Goal: Task Accomplishment & Management: Manage account settings

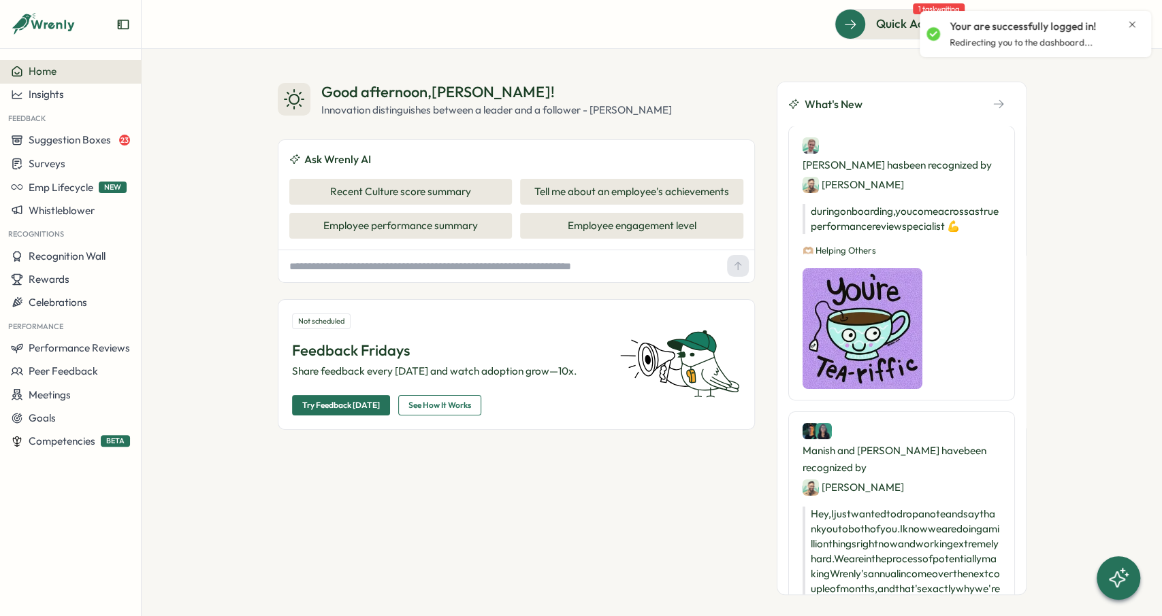
click at [1133, 24] on icon "Close notification" at bounding box center [1132, 24] width 6 height 6
click at [1100, 29] on icon at bounding box center [1097, 23] width 11 height 11
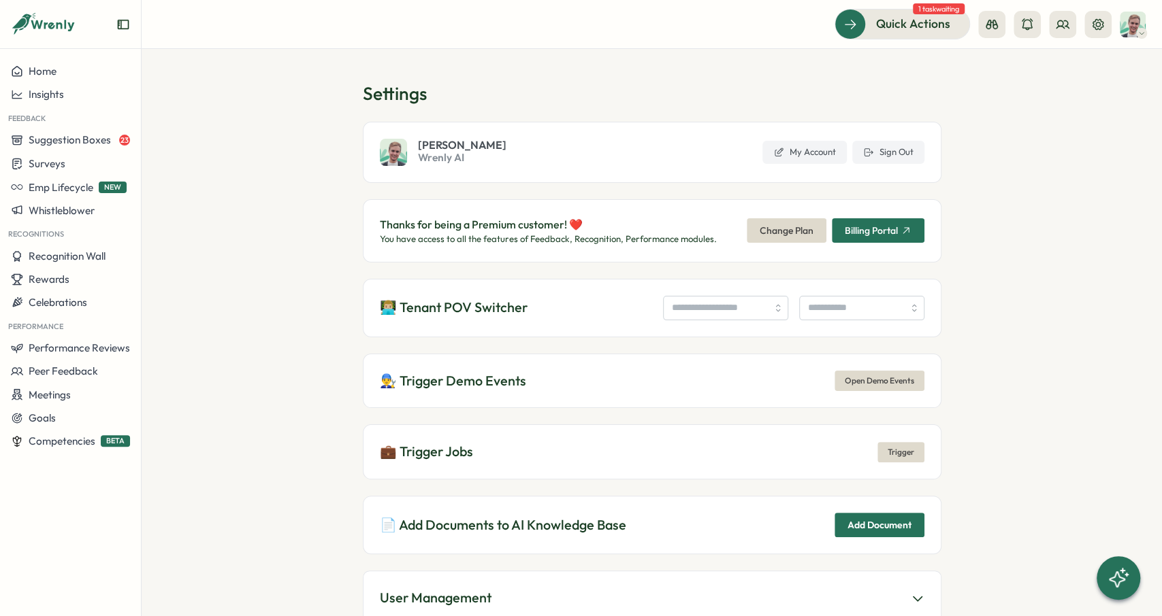
click at [670, 295] on div "👨🏼‍💻 Tenant POV Switcher" at bounding box center [652, 308] width 578 height 59
click at [676, 316] on input "search" at bounding box center [725, 308] width 125 height 24
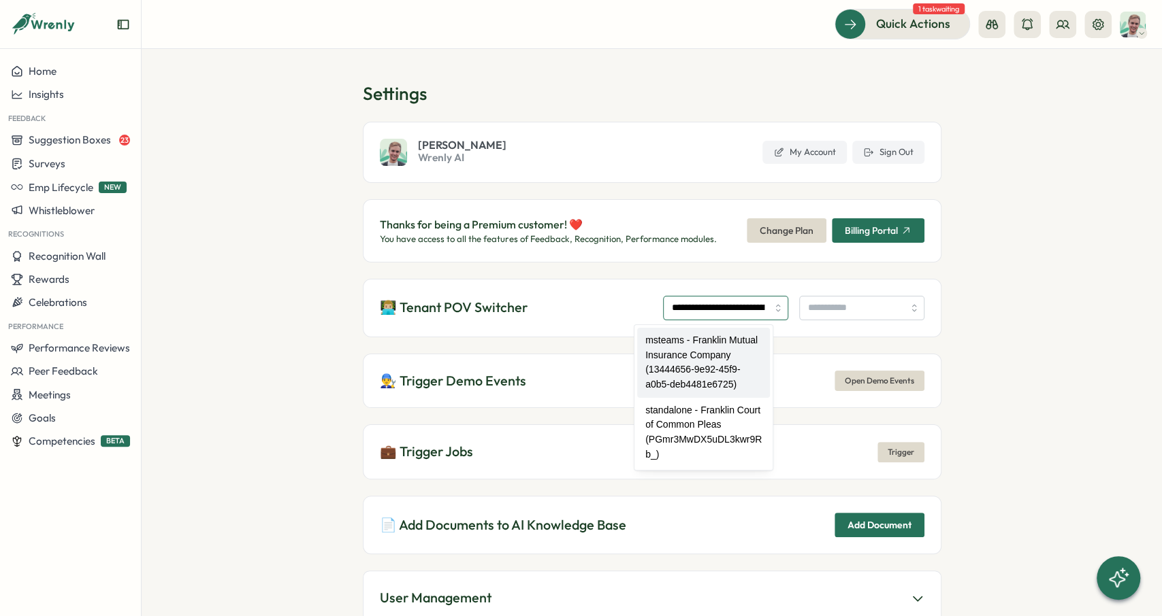
type input "**********"
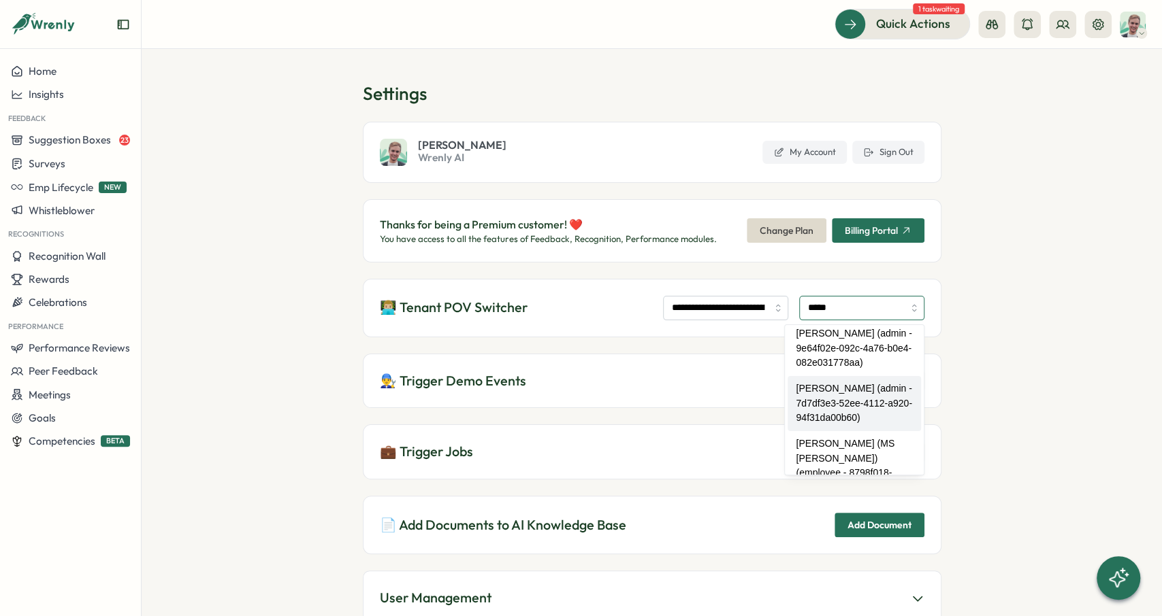
scroll to position [305, 0]
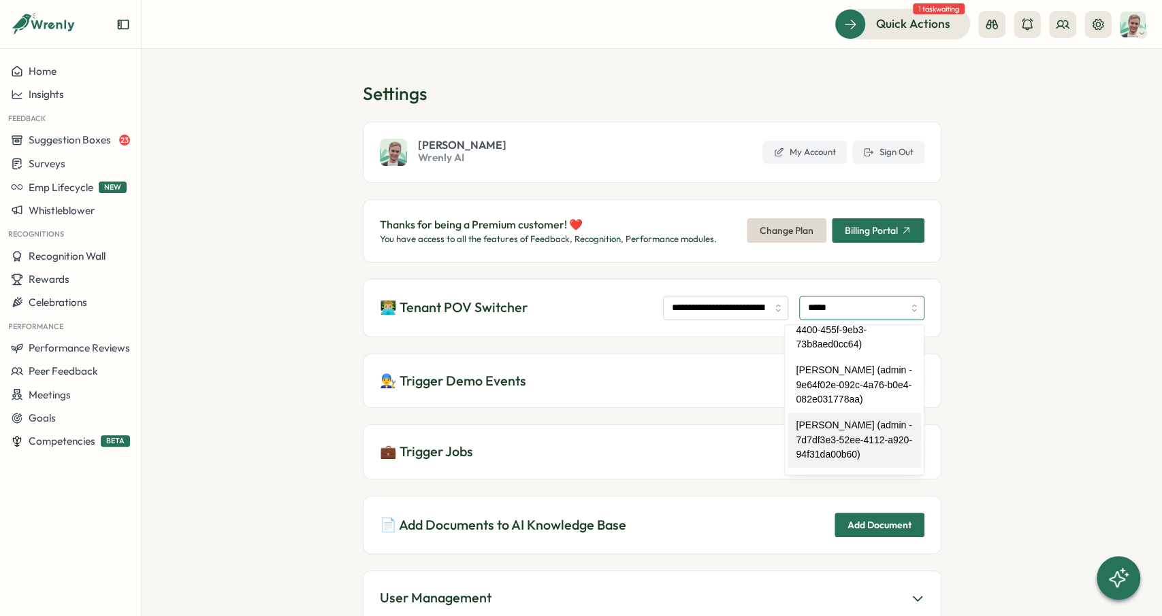
type input "**********"
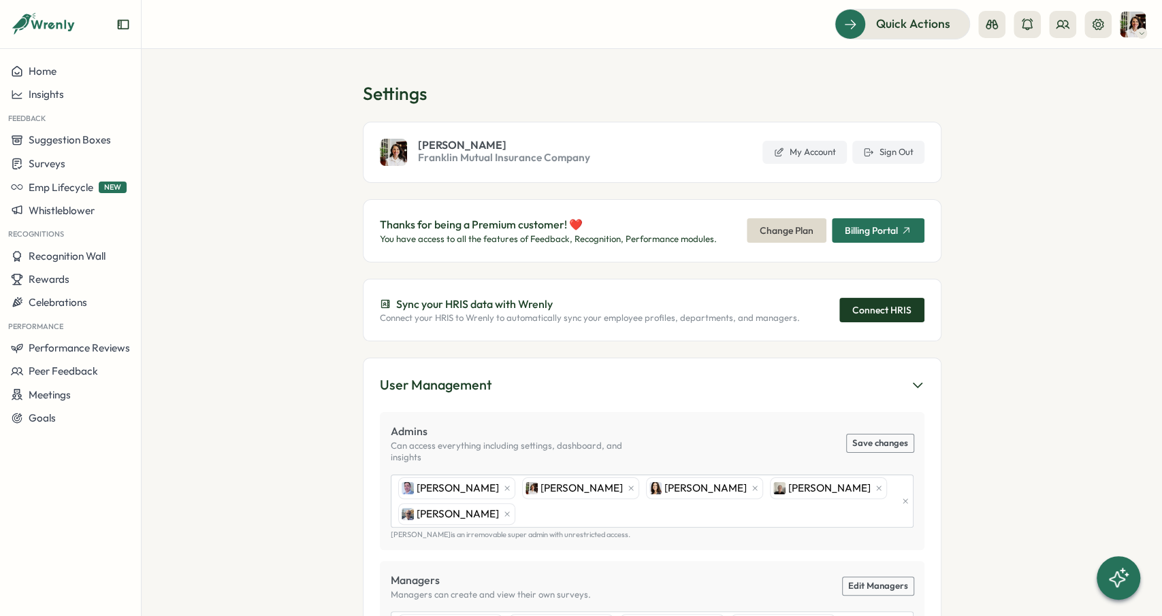
click at [884, 309] on div "Connect HRIS" at bounding box center [881, 311] width 59 height 10
click at [54, 73] on span "Home" at bounding box center [43, 71] width 28 height 13
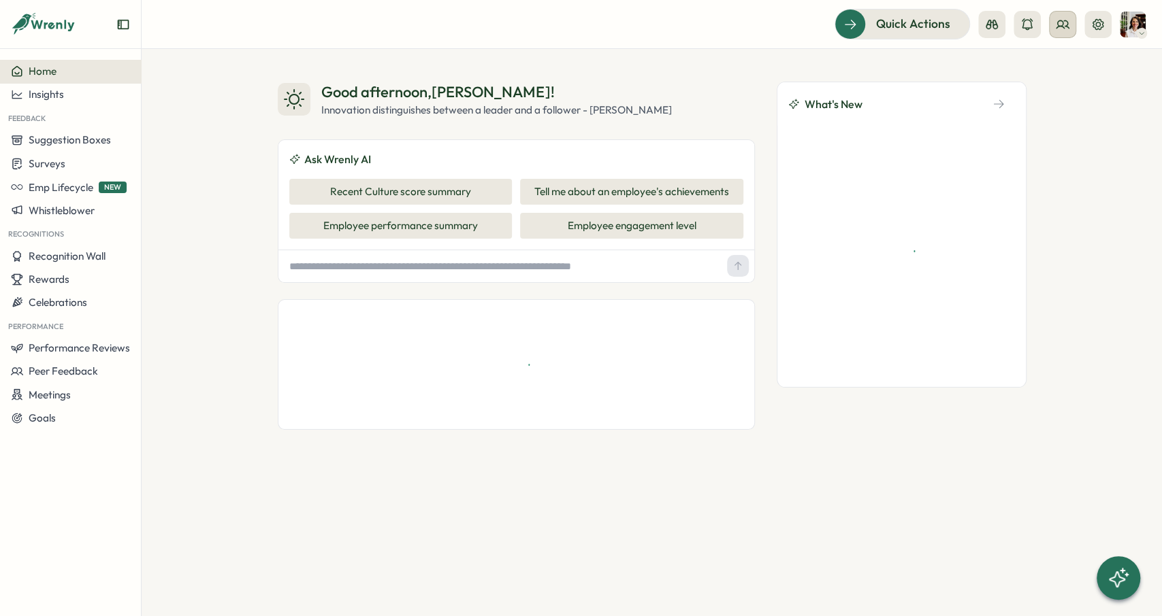
click at [1064, 28] on icon at bounding box center [1062, 23] width 12 height 7
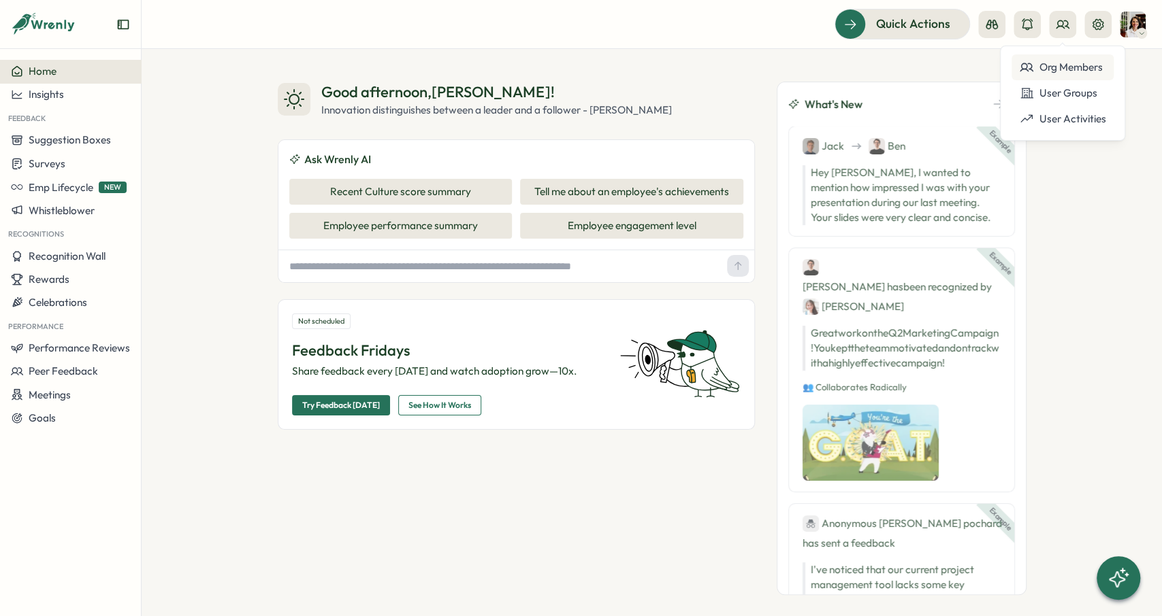
click at [1084, 63] on div "Org Members" at bounding box center [1062, 67] width 86 height 15
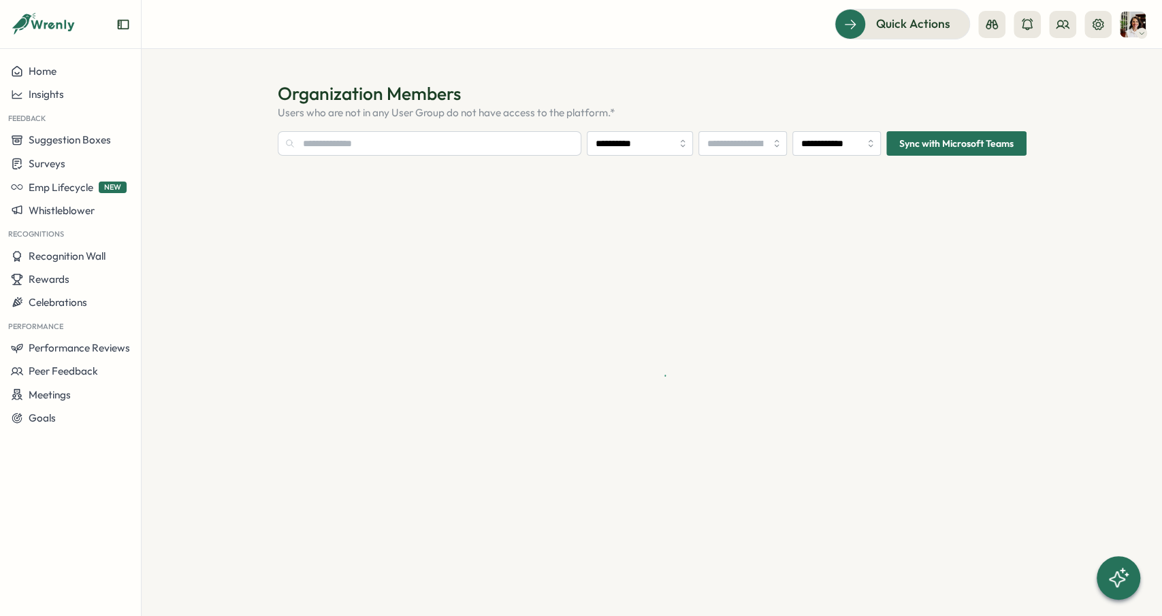
type input "**********"
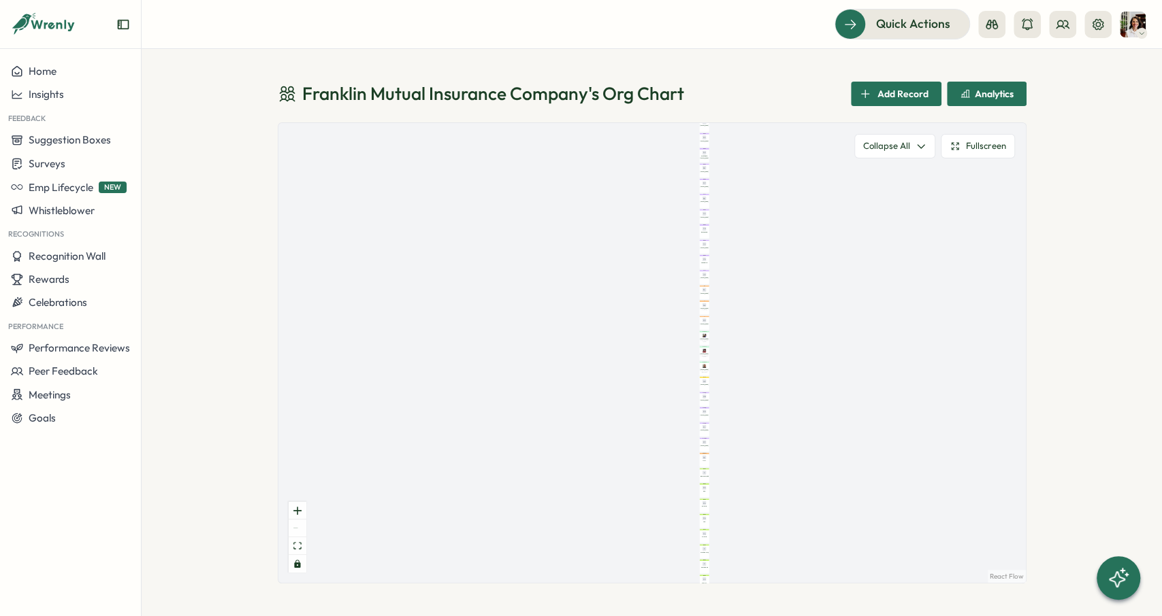
click at [523, 306] on div "Franklin Mutual Insurance Company Company 130 1 Administration Brian L. Preside…" at bounding box center [651, 353] width 747 height 460
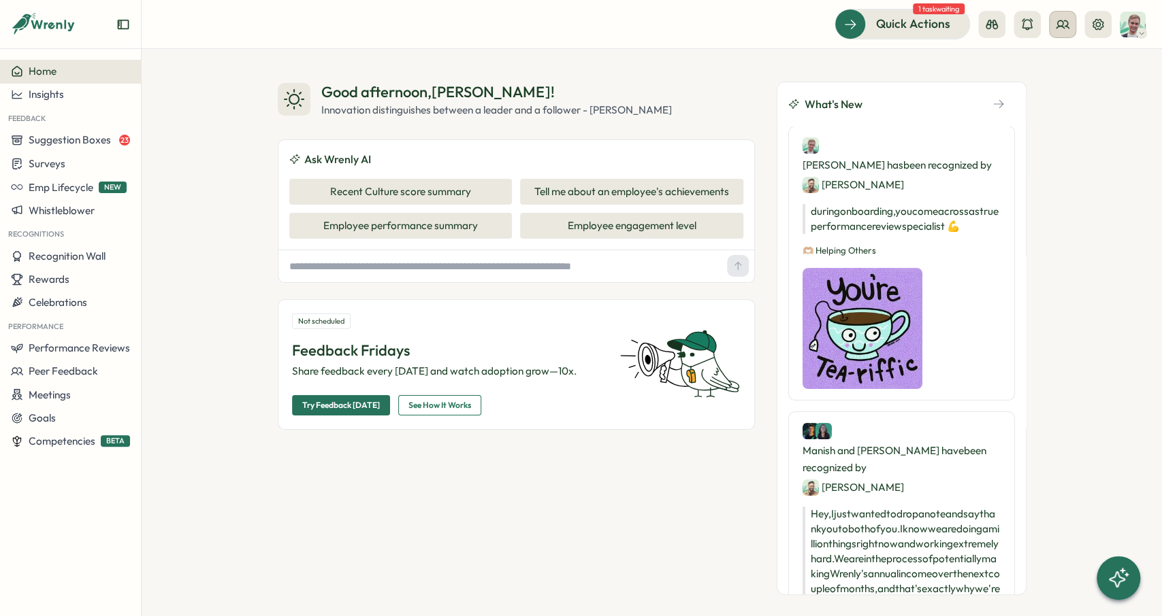
click at [1057, 25] on icon at bounding box center [1062, 25] width 14 height 14
click at [1072, 71] on div "Org Members" at bounding box center [1062, 67] width 86 height 15
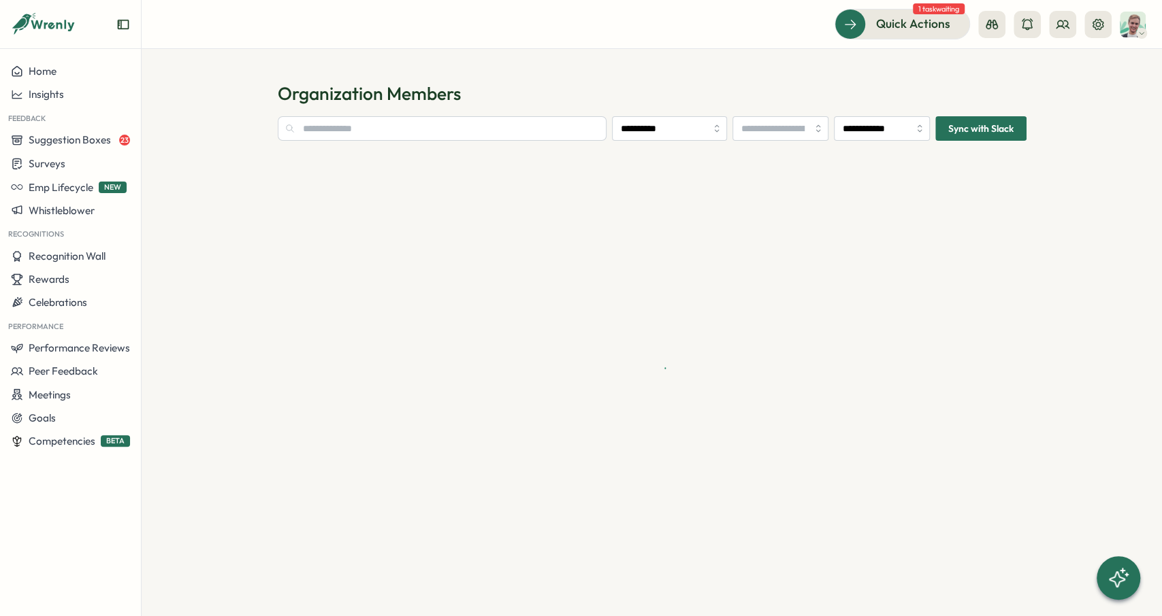
type input "**********"
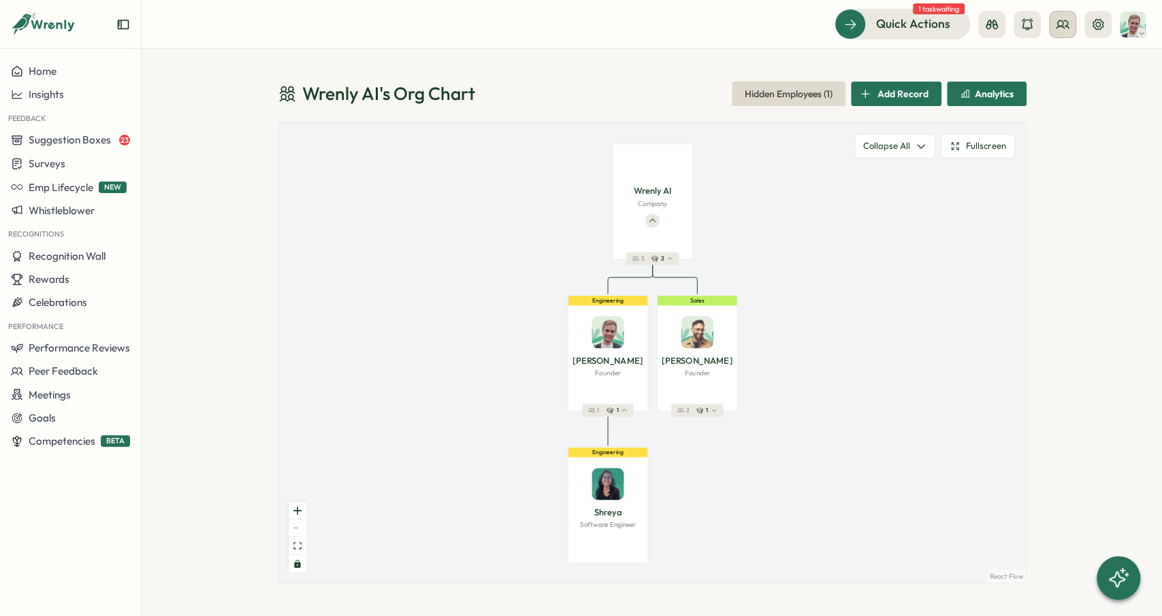
click at [1070, 29] on button at bounding box center [1062, 24] width 27 height 27
click at [1092, 20] on icon at bounding box center [1098, 25] width 14 height 14
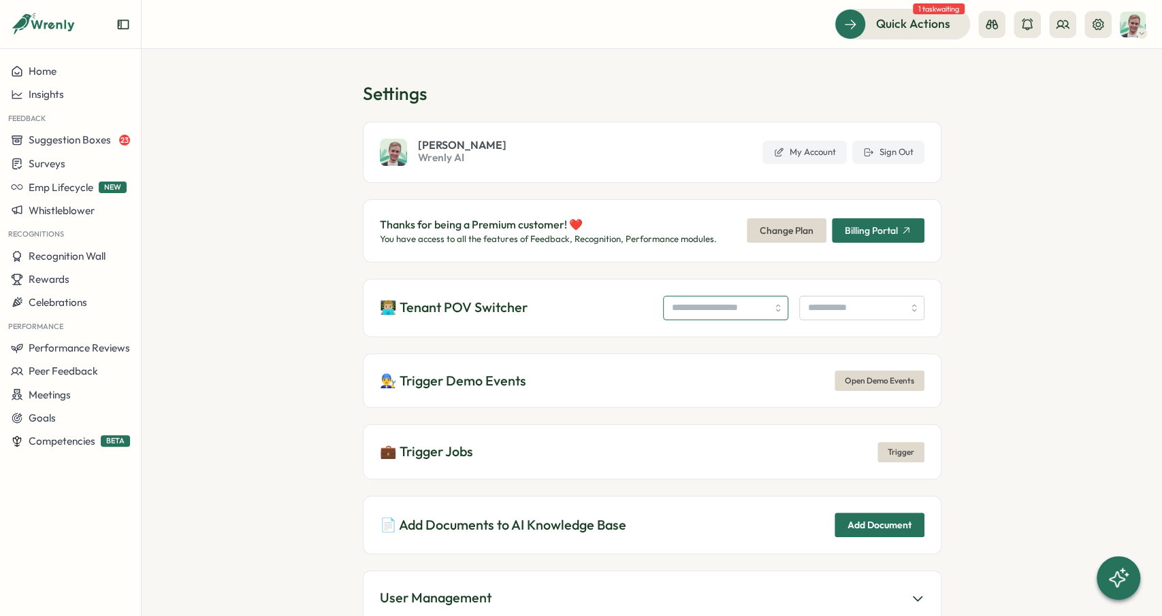
click at [721, 308] on input "search" at bounding box center [725, 308] width 125 height 24
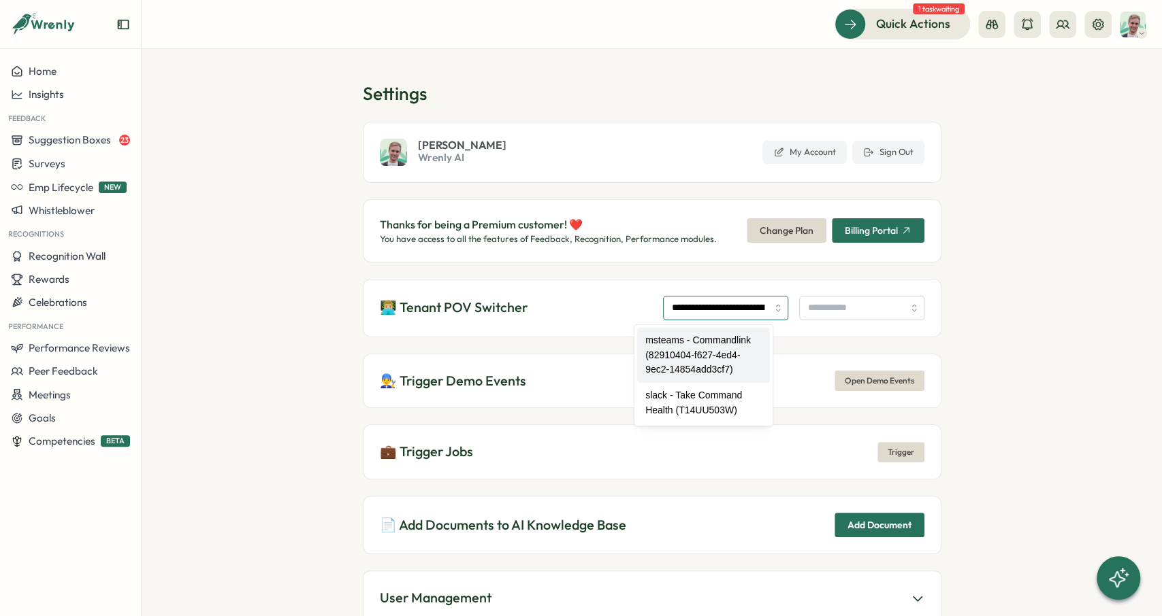
type input "**********"
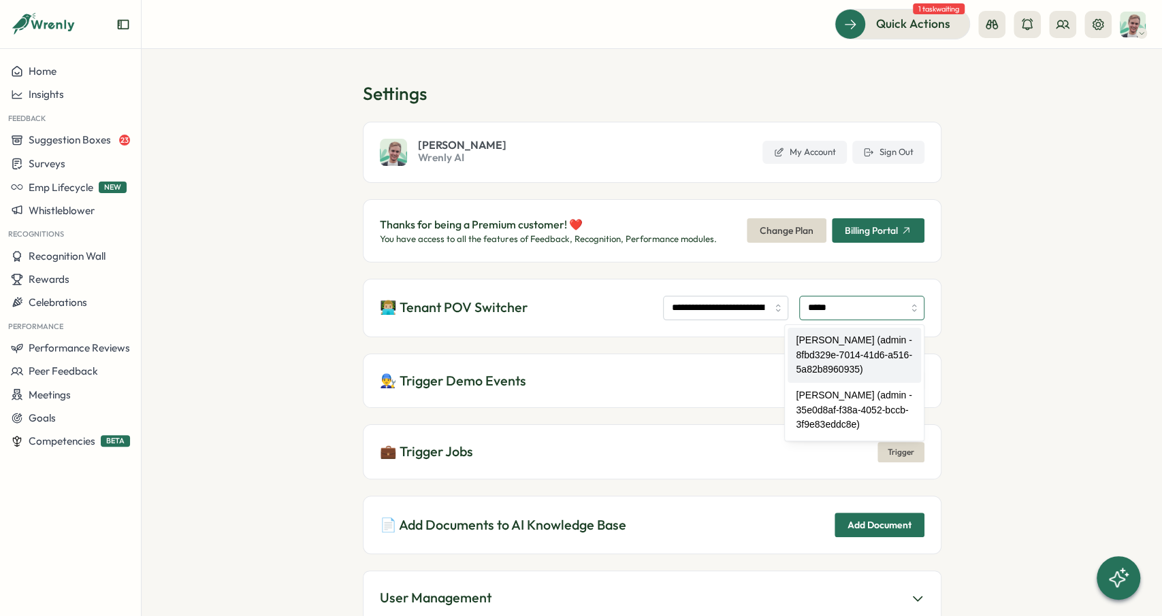
type input "**********"
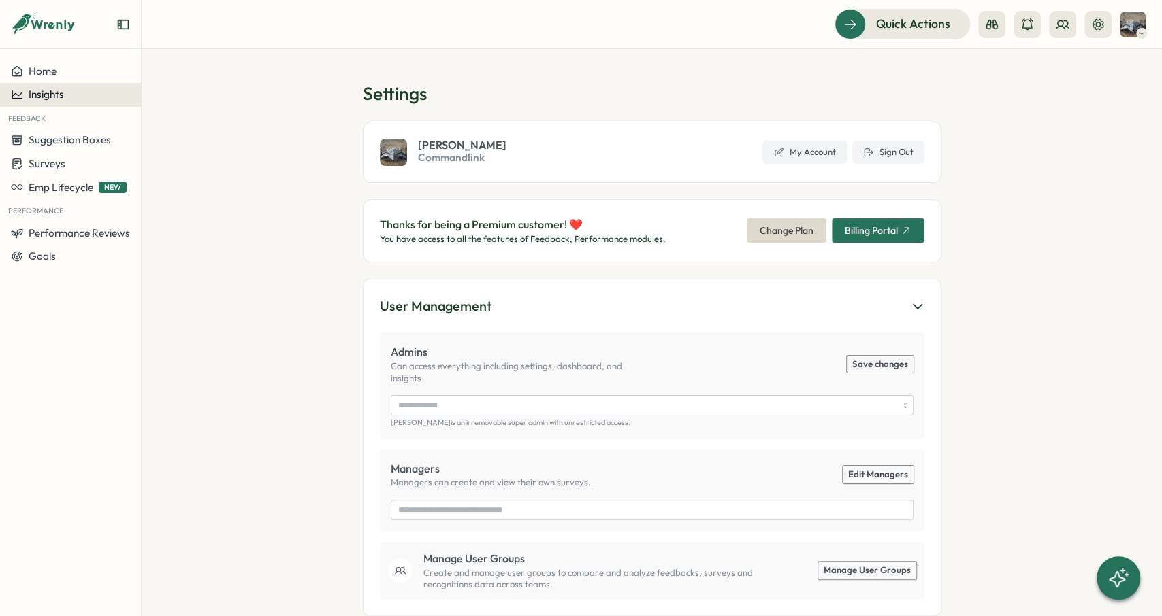
click at [32, 86] on button "Insights" at bounding box center [70, 94] width 141 height 23
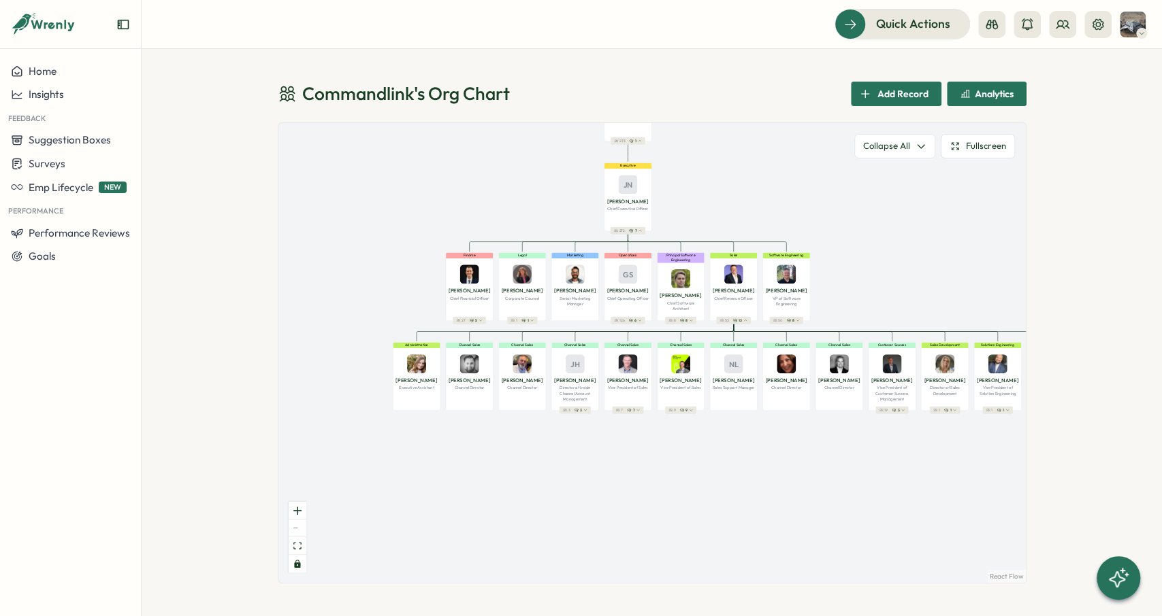
drag, startPoint x: 658, startPoint y: 308, endPoint x: 757, endPoint y: 182, distance: 160.4
click at [757, 182] on div "Commandlink Company 273 1 Executive JN Jason N. Chief Executive Officer 272 7 F…" at bounding box center [651, 353] width 747 height 460
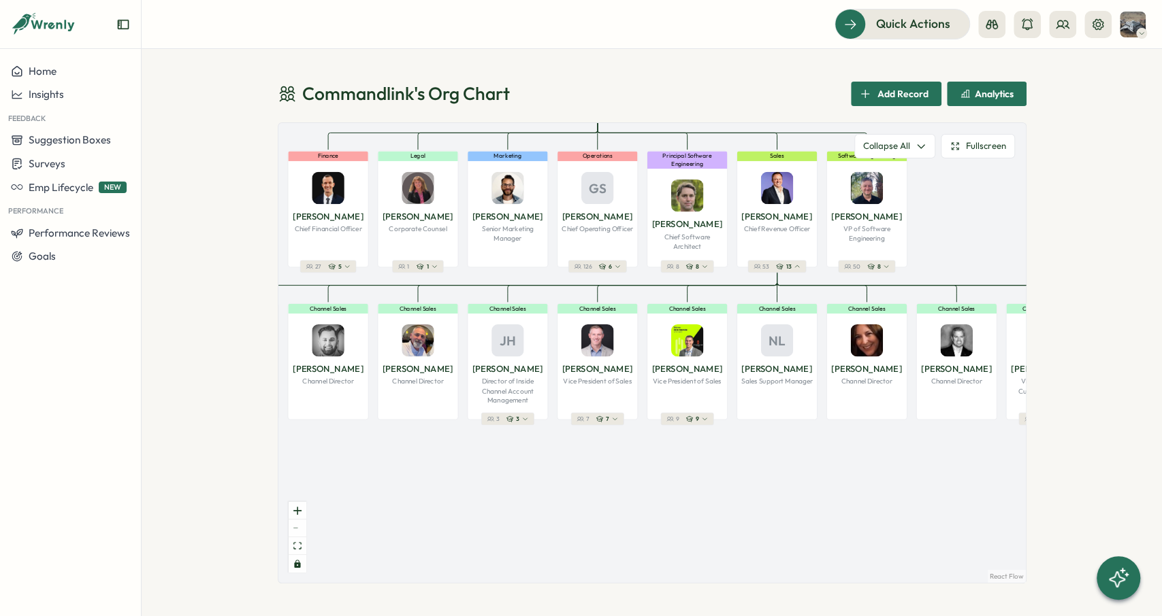
click at [731, 290] on div "Commandlink Company 273 1 Executive JN Jason N. Chief Executive Officer 272 7 F…" at bounding box center [651, 353] width 747 height 460
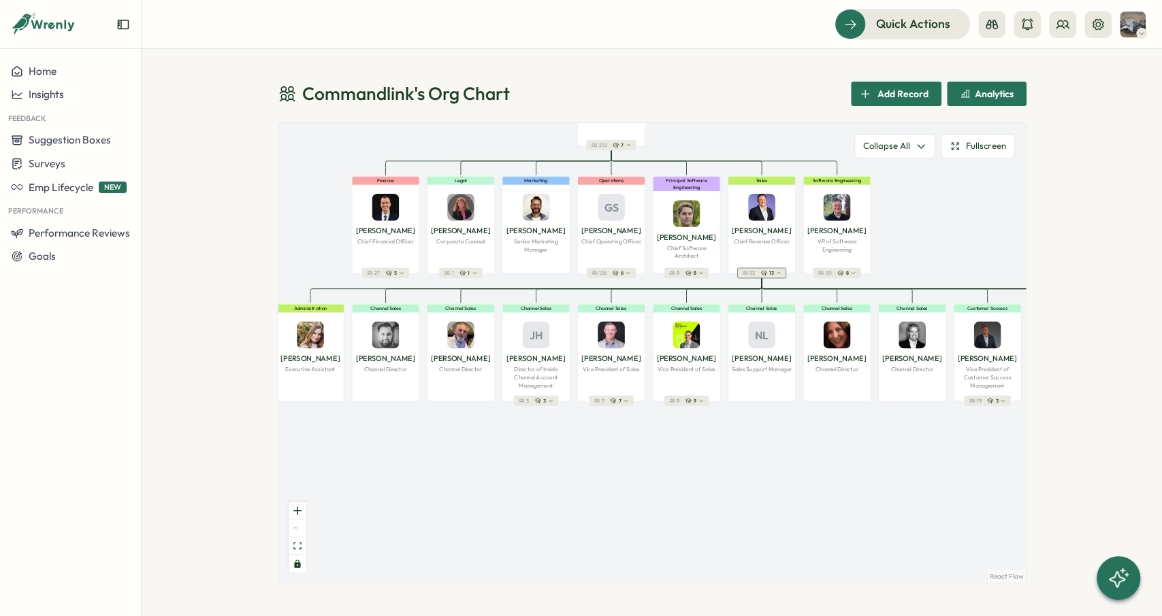
click at [781, 278] on button "53 13" at bounding box center [760, 273] width 49 height 10
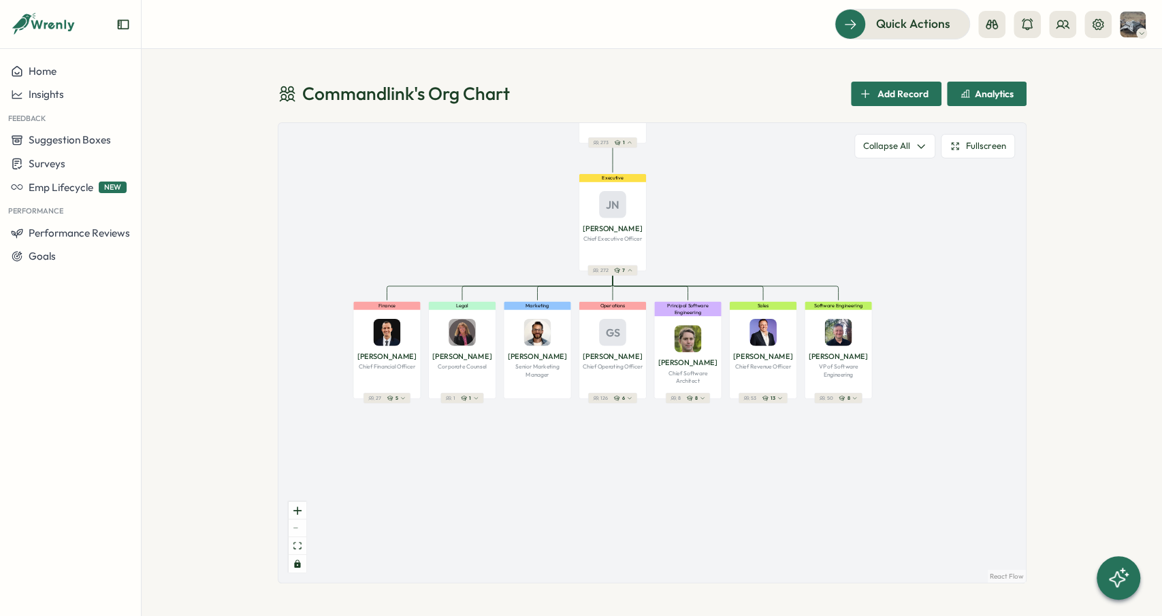
drag, startPoint x: 759, startPoint y: 375, endPoint x: 768, endPoint y: 436, distance: 61.9
click at [768, 436] on div "Commandlink Company 273 1 Executive JN Jason N. Chief Executive Officer 272 7 F…" at bounding box center [651, 353] width 747 height 460
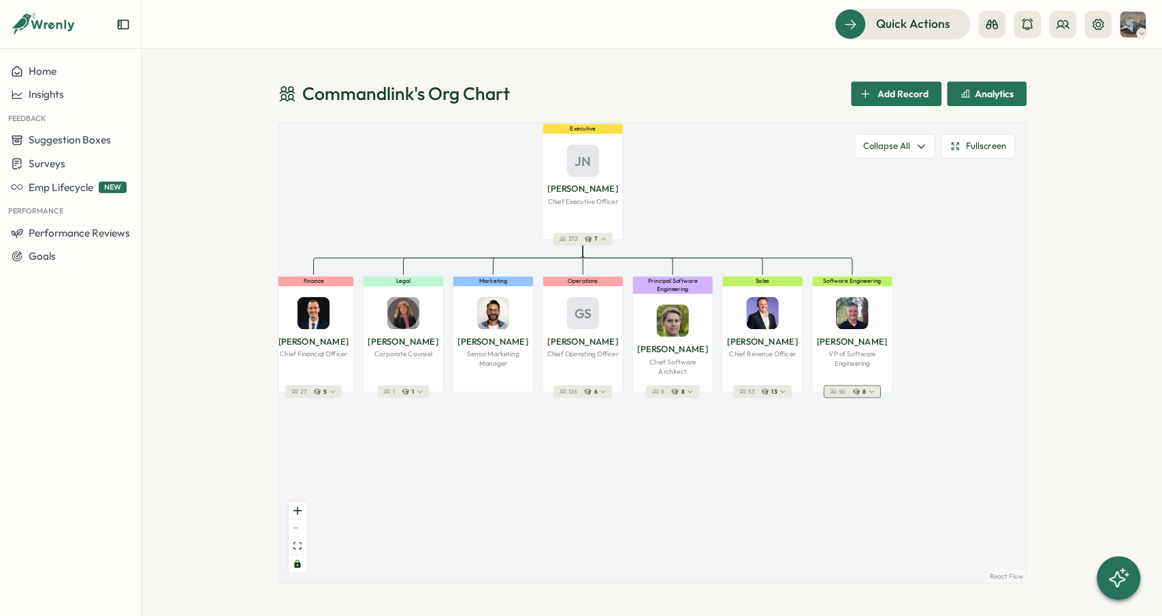
click at [855, 394] on icon "button" at bounding box center [855, 392] width 7 height 7
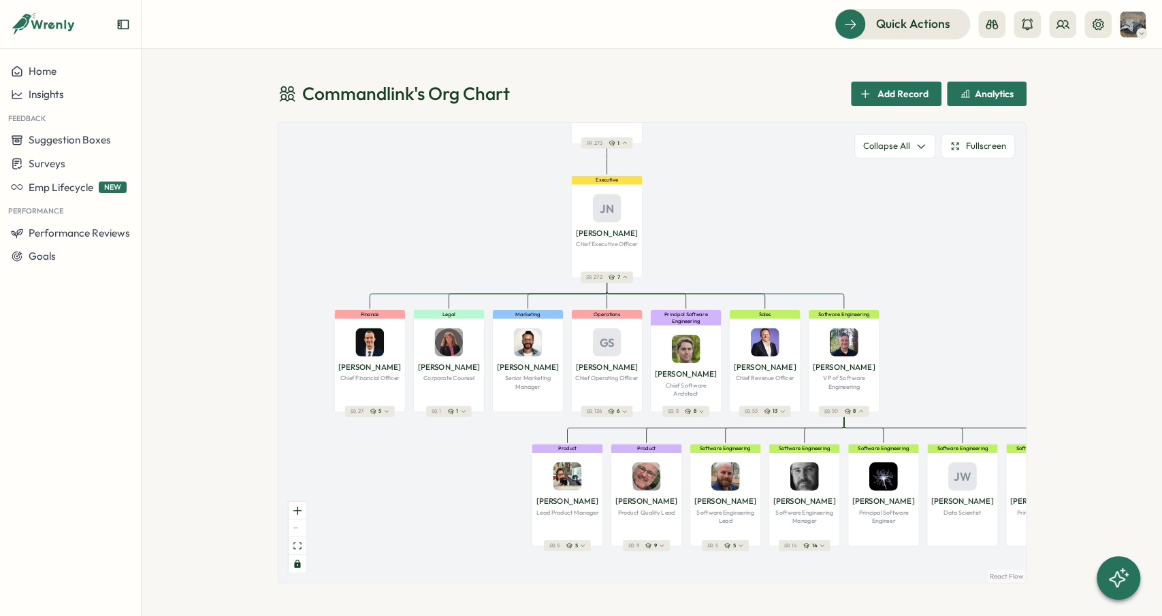
drag, startPoint x: 676, startPoint y: 212, endPoint x: 772, endPoint y: 326, distance: 149.2
click at [772, 326] on div "Commandlink Company 273 1 Executive JN Jason N. Chief Executive Officer 272 7 F…" at bounding box center [651, 353] width 747 height 460
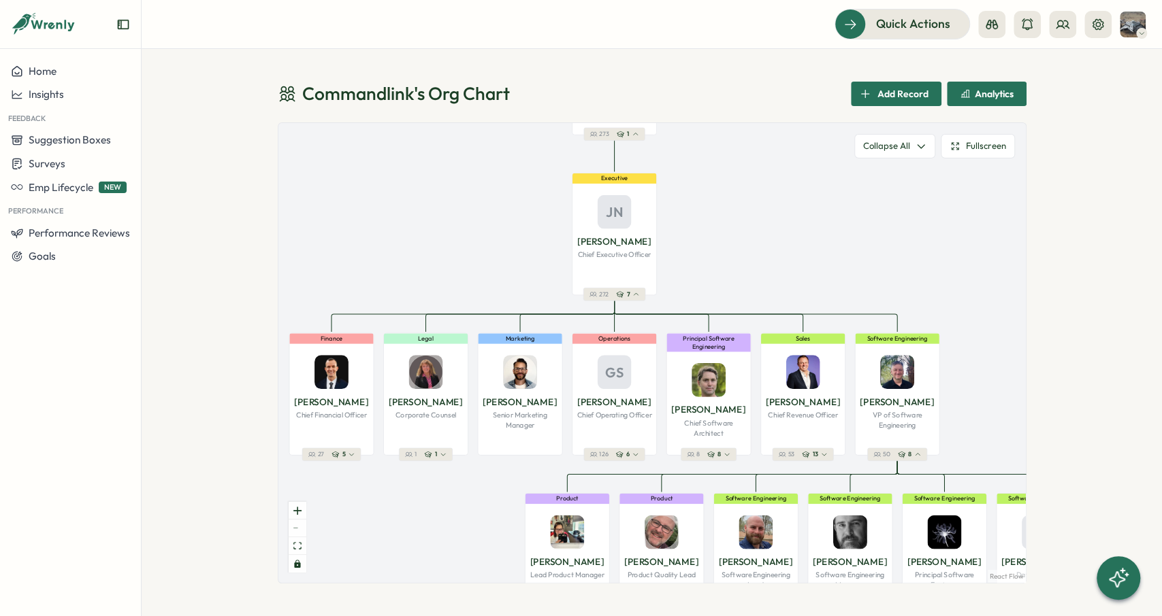
click at [771, 301] on div "Commandlink Company 273 1 Executive JN Jason N. Chief Executive Officer 272 7 F…" at bounding box center [651, 353] width 747 height 460
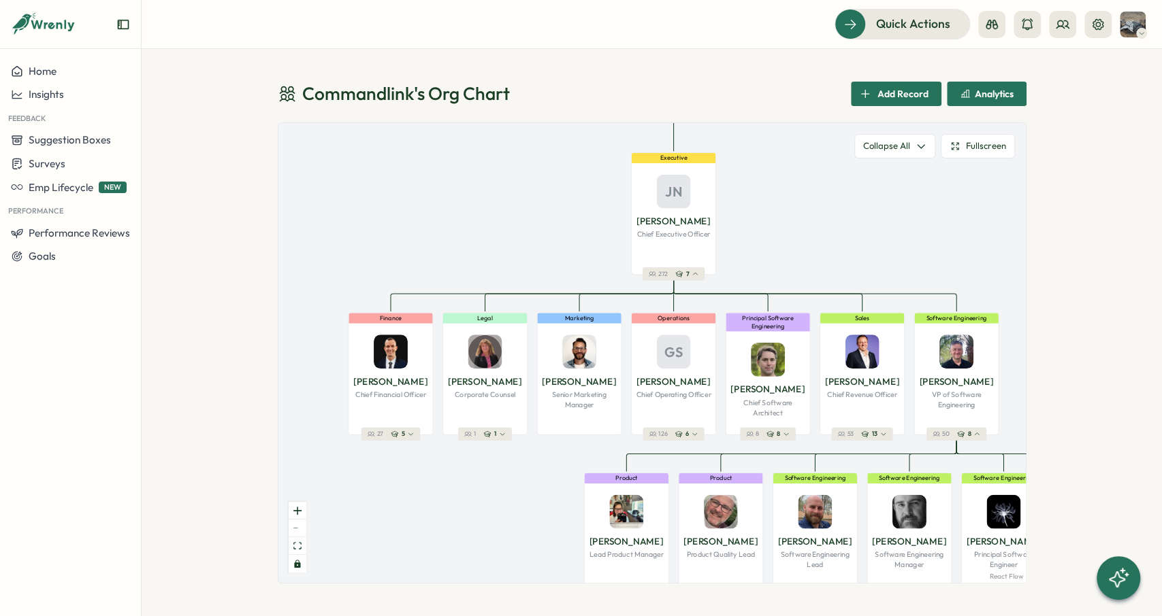
drag, startPoint x: 932, startPoint y: 302, endPoint x: 936, endPoint y: 333, distance: 30.9
click at [937, 333] on div "Commandlink Company 273 1 Executive JN Jason N. Chief Executive Officer 272 7 F…" at bounding box center [651, 353] width 747 height 460
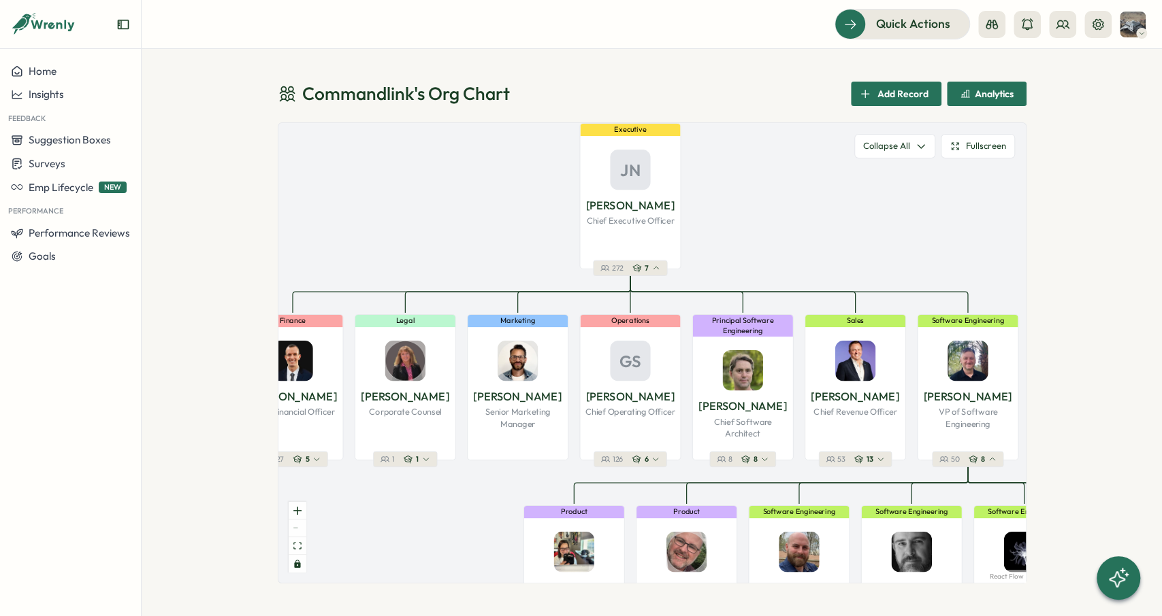
drag, startPoint x: 591, startPoint y: 431, endPoint x: 577, endPoint y: 394, distance: 40.1
click at [577, 394] on div "Commandlink Company 273 1 Executive JN Jason N. Chief Executive Officer 272 7 F…" at bounding box center [651, 353] width 747 height 460
drag, startPoint x: 489, startPoint y: 255, endPoint x: 501, endPoint y: 276, distance: 24.2
click at [501, 276] on div "Commandlink Company 273 1 Executive JN Jason N. Chief Executive Officer 272 7 F…" at bounding box center [651, 353] width 747 height 460
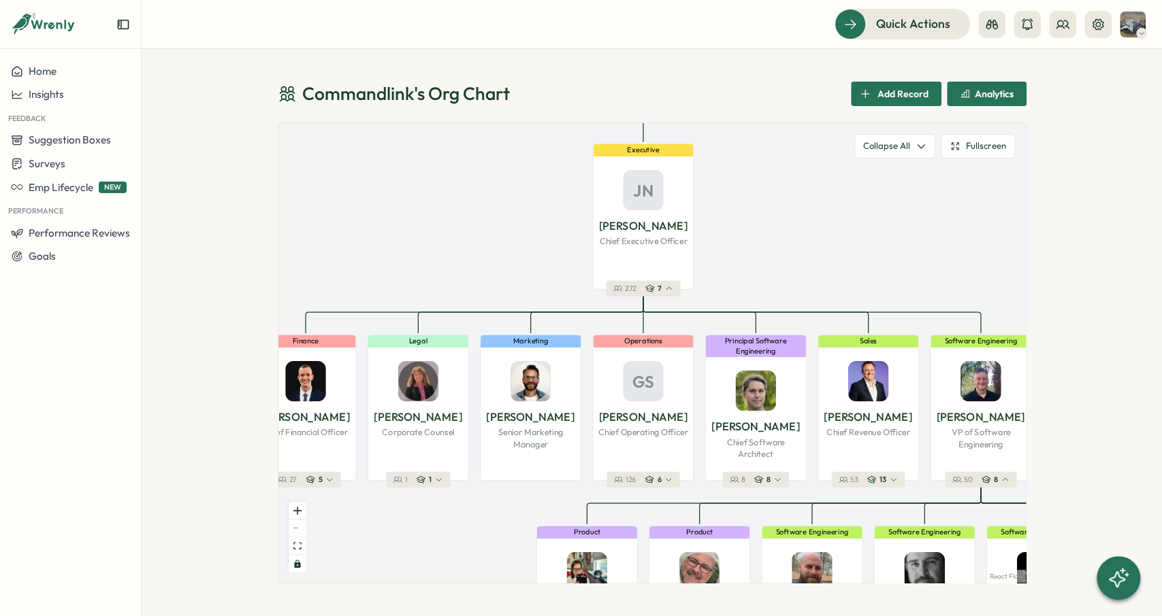
drag, startPoint x: 498, startPoint y: 276, endPoint x: 499, endPoint y: 294, distance: 17.7
click at [499, 294] on div "Commandlink Company 273 1 Executive JN Jason N. Chief Executive Officer 272 7 F…" at bounding box center [651, 353] width 747 height 460
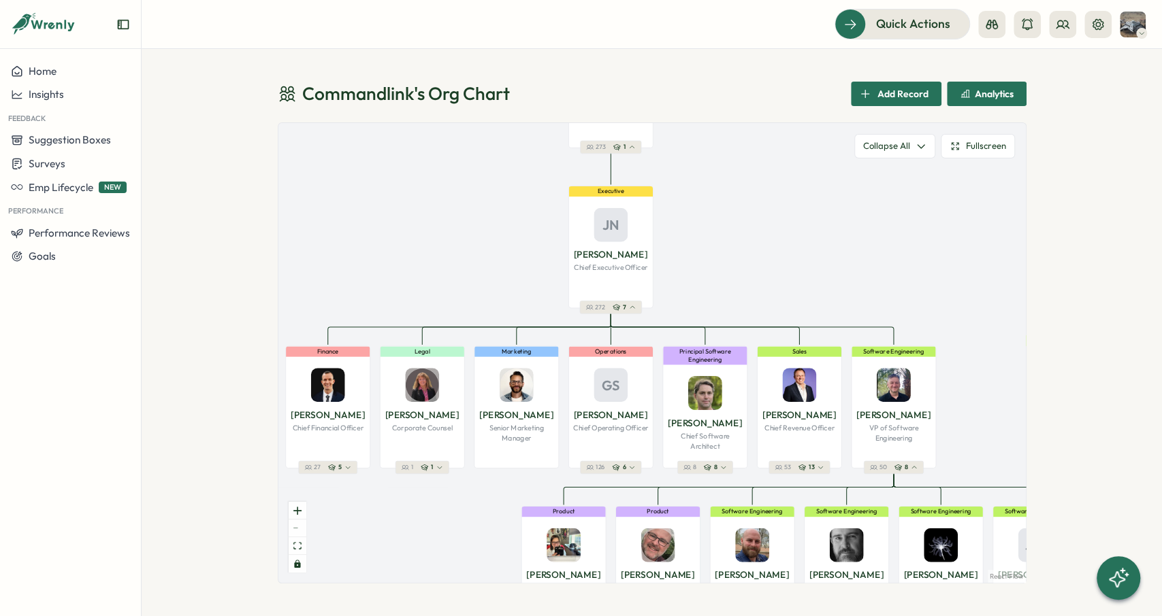
drag, startPoint x: 497, startPoint y: 293, endPoint x: 487, endPoint y: 296, distance: 10.1
click at [487, 296] on div "Commandlink Company 273 1 Executive JN Jason N. Chief Executive Officer 272 7 F…" at bounding box center [651, 353] width 747 height 460
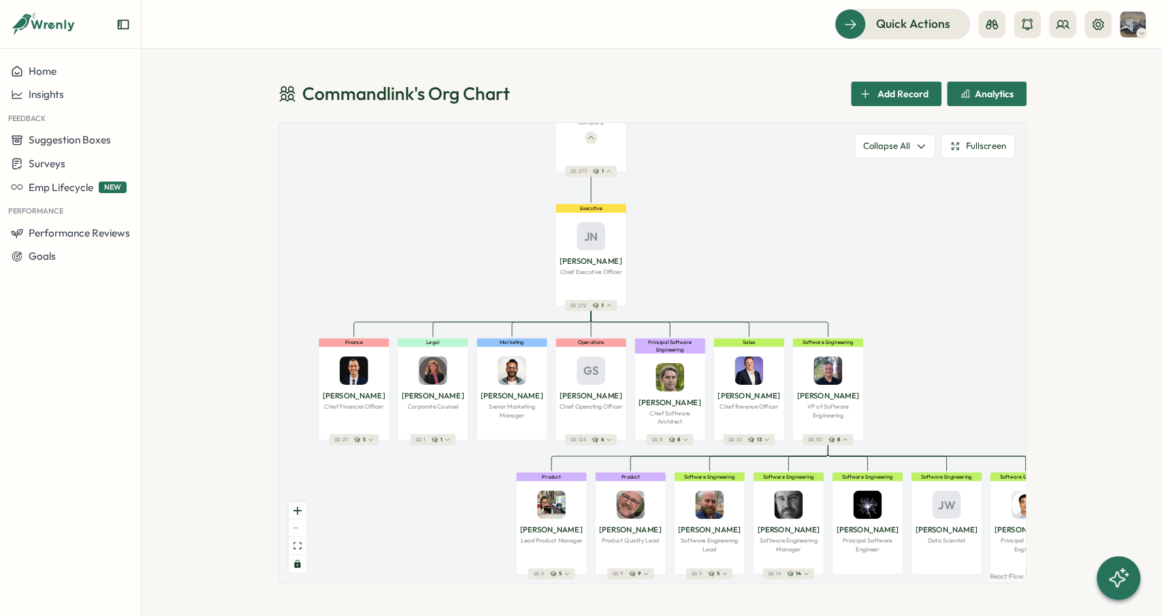
drag, startPoint x: 497, startPoint y: 296, endPoint x: 512, endPoint y: 299, distance: 15.4
click at [511, 299] on div "Commandlink Company 273 1 Executive JN Jason N. Chief Executive Officer 272 7 F…" at bounding box center [651, 353] width 747 height 460
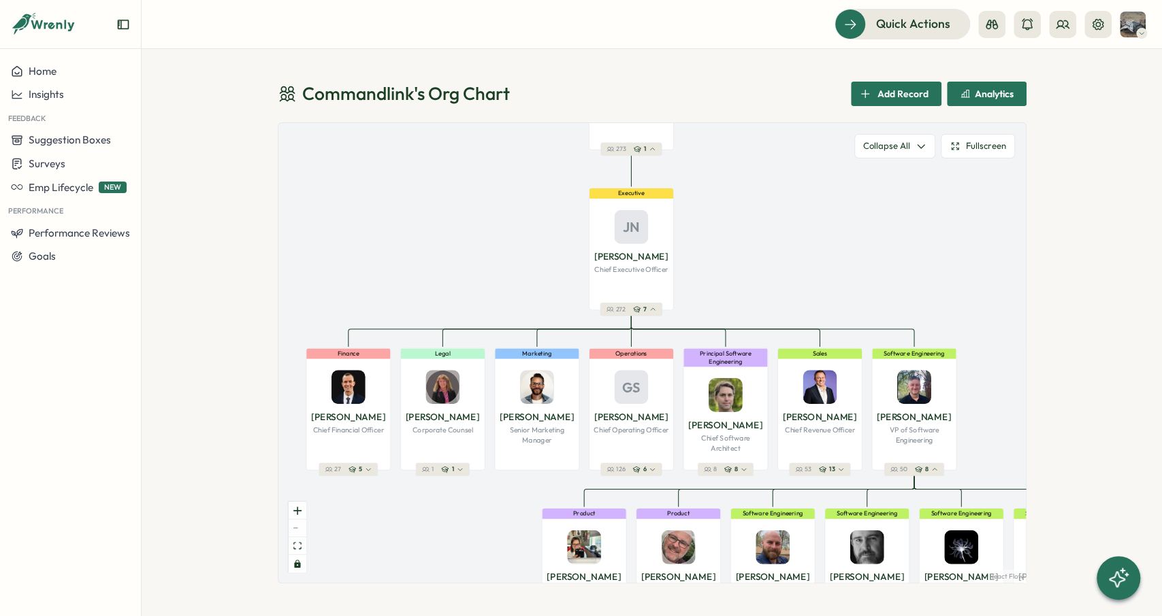
drag, startPoint x: 512, startPoint y: 299, endPoint x: 519, endPoint y: 297, distance: 7.1
click at [519, 297] on div "Commandlink Company 273 1 Executive JN Jason N. Chief Executive Officer 272 7 F…" at bounding box center [651, 353] width 747 height 460
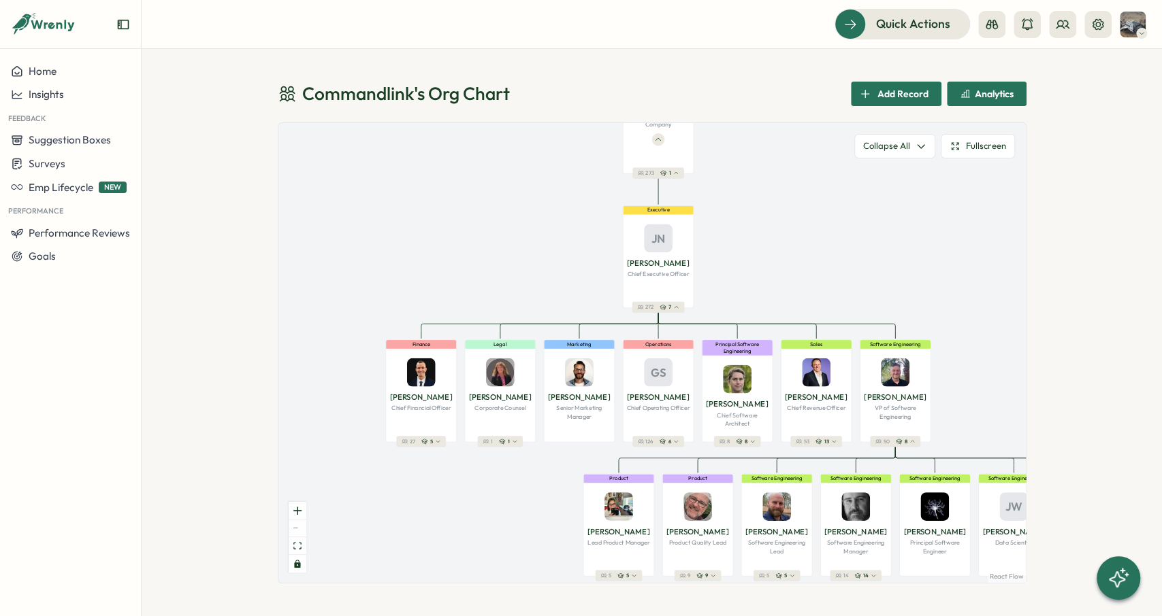
drag, startPoint x: 758, startPoint y: 249, endPoint x: 725, endPoint y: 198, distance: 61.0
click at [725, 198] on div "Commandlink Company 273 1 Executive JN Jason N. Chief Executive Officer 272 7 F…" at bounding box center [651, 353] width 747 height 460
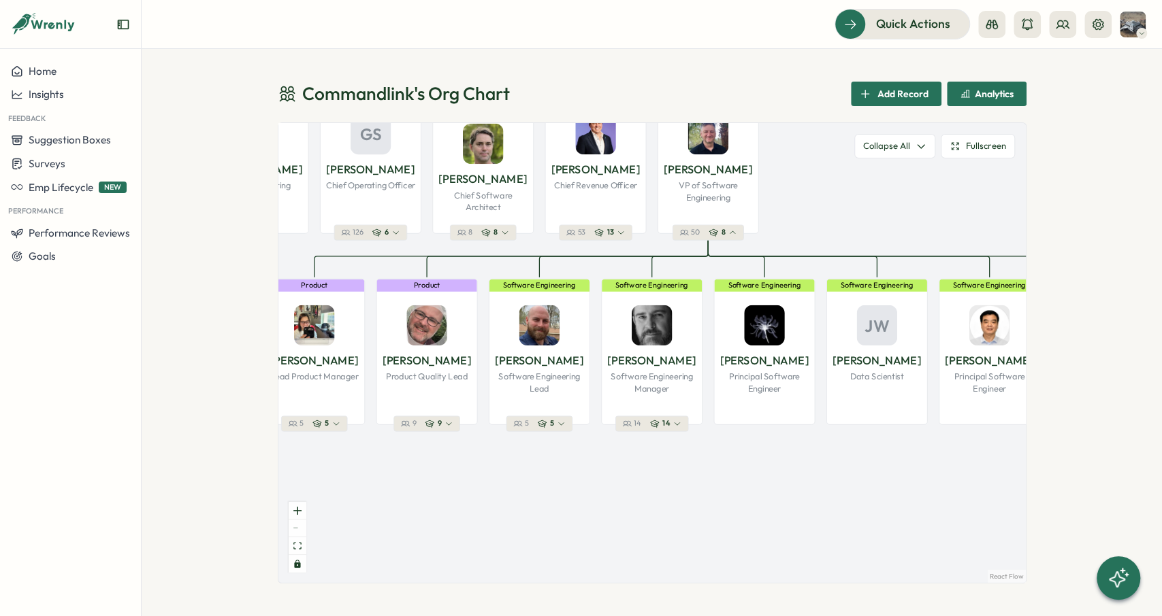
drag, startPoint x: 897, startPoint y: 284, endPoint x: 789, endPoint y: 182, distance: 148.7
click at [789, 182] on div "Commandlink Company 273 1 Executive JN Jason N. Chief Executive Officer 272 7 F…" at bounding box center [651, 353] width 747 height 460
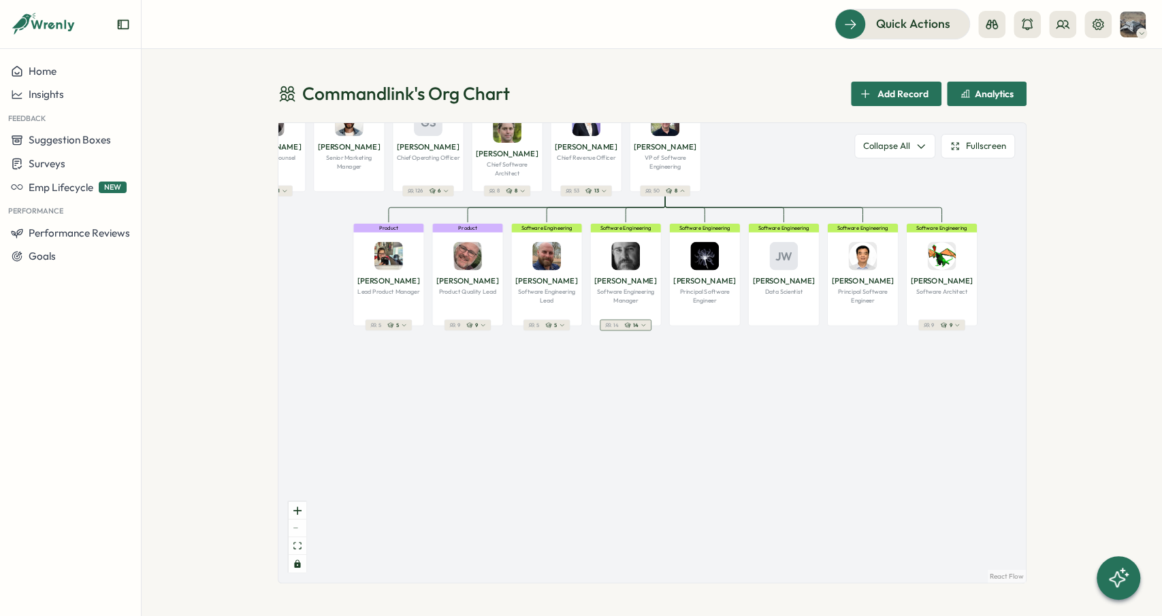
click at [625, 327] on icon "button" at bounding box center [627, 326] width 6 height 6
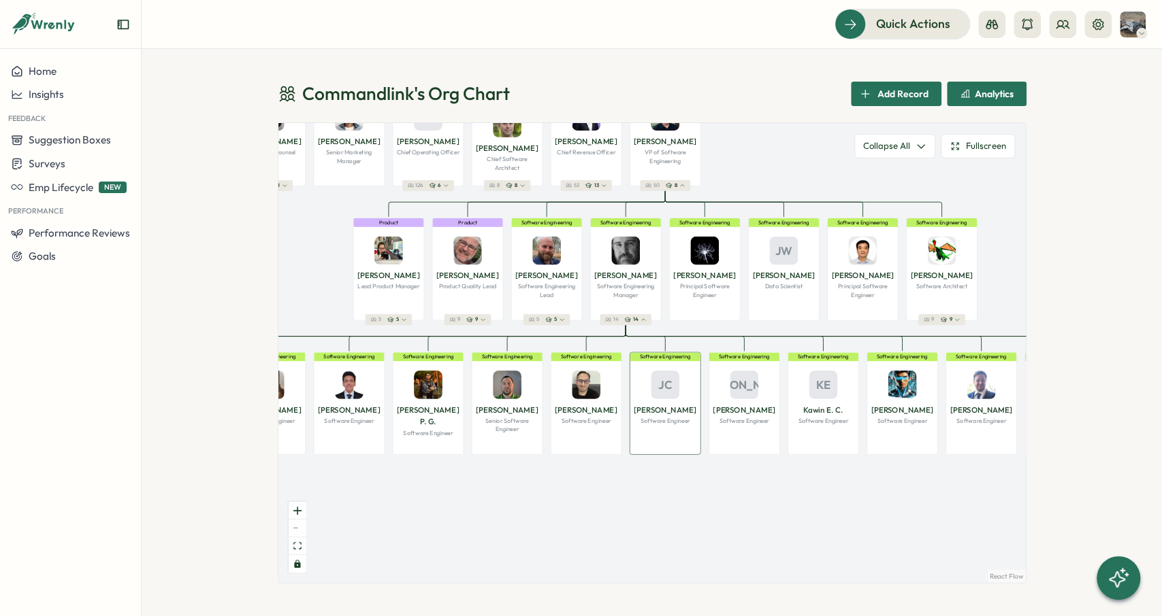
drag, startPoint x: 666, startPoint y: 401, endPoint x: 614, endPoint y: 323, distance: 93.6
click at [651, 371] on div "JC" at bounding box center [665, 385] width 29 height 29
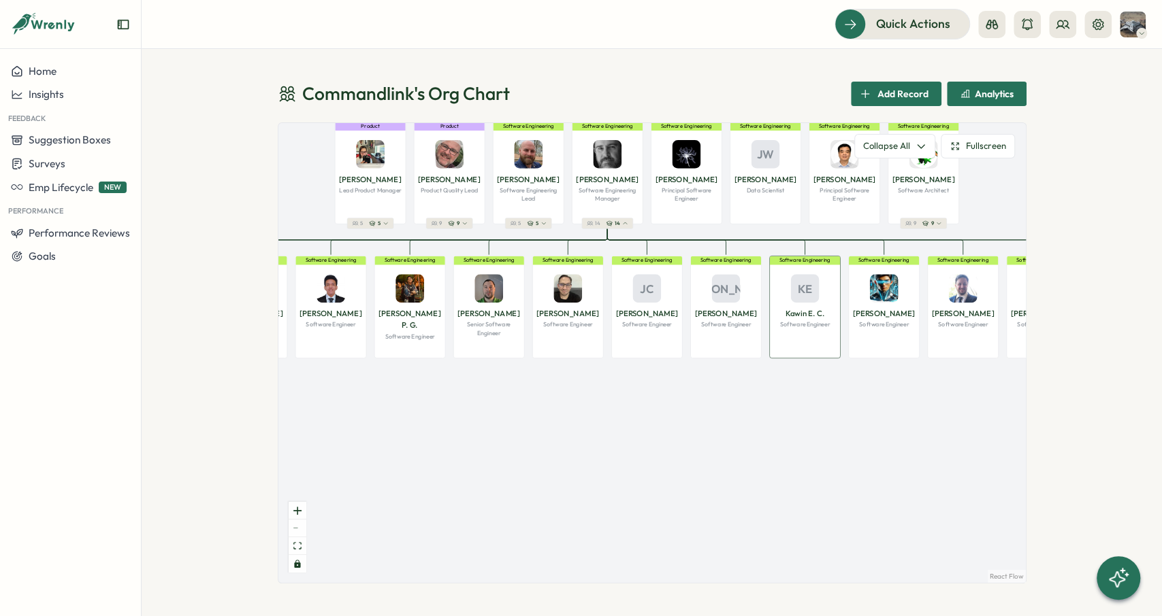
drag, startPoint x: 765, startPoint y: 355, endPoint x: 825, endPoint y: 351, distance: 60.7
click at [825, 351] on div "Software Engineering KE Kawin E. C. Software Engineer" at bounding box center [804, 307] width 71 height 103
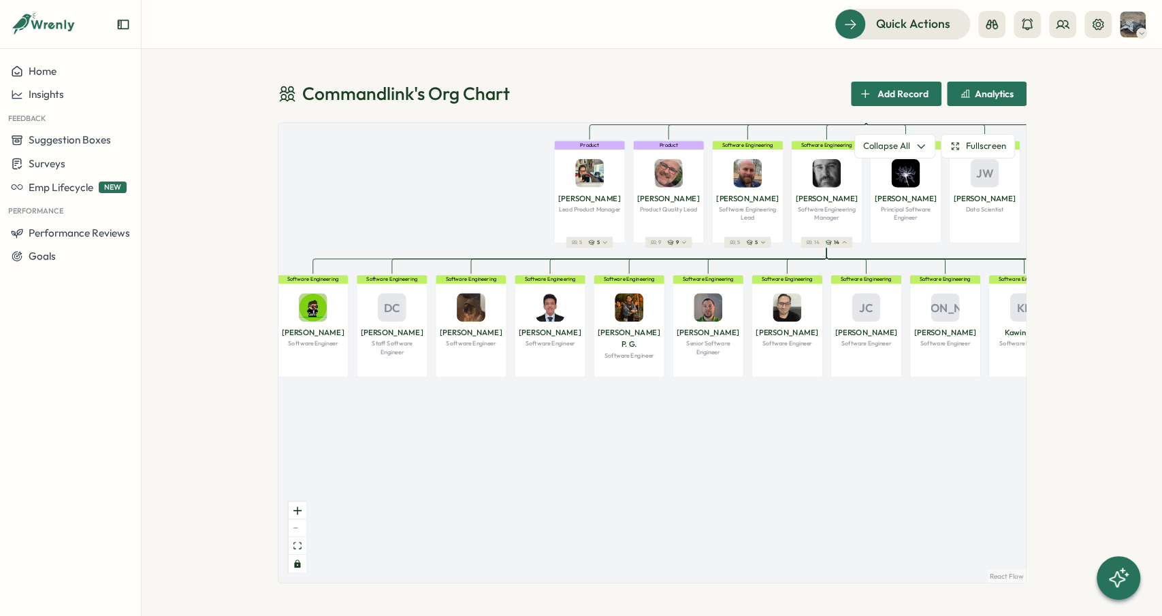
drag, startPoint x: 480, startPoint y: 376, endPoint x: 699, endPoint y: 395, distance: 219.9
click at [699, 395] on div "Commandlink Company 273 1 Executive JN Jason N. Chief Executive Officer 272 7 F…" at bounding box center [651, 353] width 747 height 460
click at [530, 332] on div "Jayson H. Software Engineer" at bounding box center [550, 337] width 63 height 21
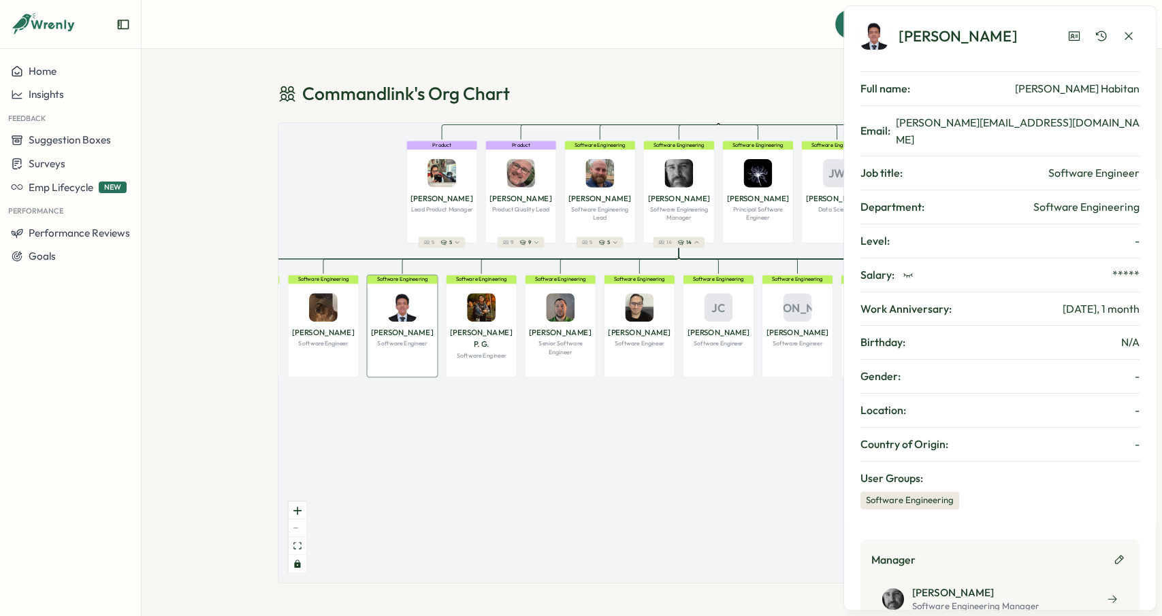
drag, startPoint x: 647, startPoint y: 416, endPoint x: 536, endPoint y: 416, distance: 110.9
click at [536, 416] on div "Commandlink Company 273 1 Executive JN Jason N. Chief Executive Officer 272 7 F…" at bounding box center [651, 353] width 747 height 460
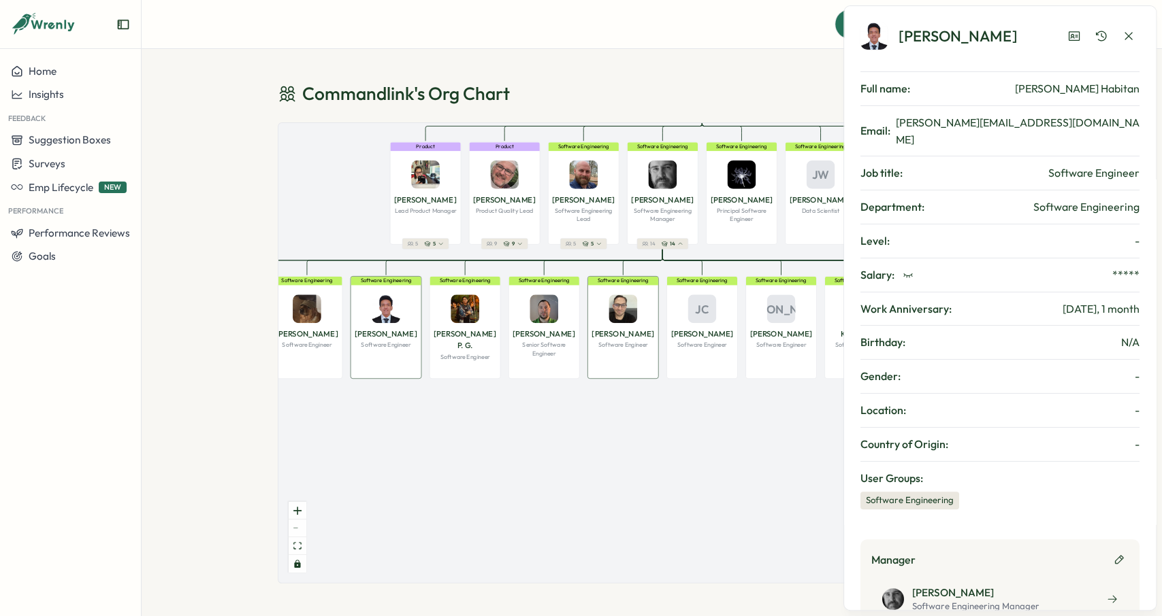
click at [611, 368] on div "Software Engineering Jose F. Q. C. Software Engineer" at bounding box center [622, 327] width 71 height 103
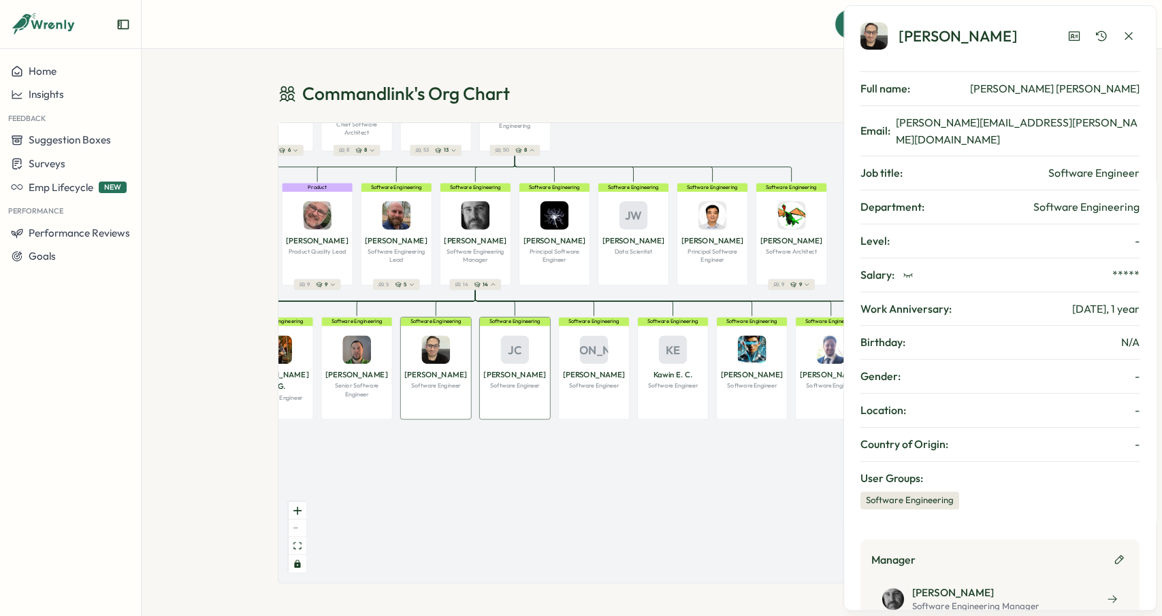
drag, startPoint x: 613, startPoint y: 401, endPoint x: 545, endPoint y: 416, distance: 69.5
click at [545, 416] on div "Software Engineering JC Juan C. Software Engineer" at bounding box center [513, 368] width 71 height 103
click at [1126, 31] on icon "button" at bounding box center [1128, 36] width 14 height 14
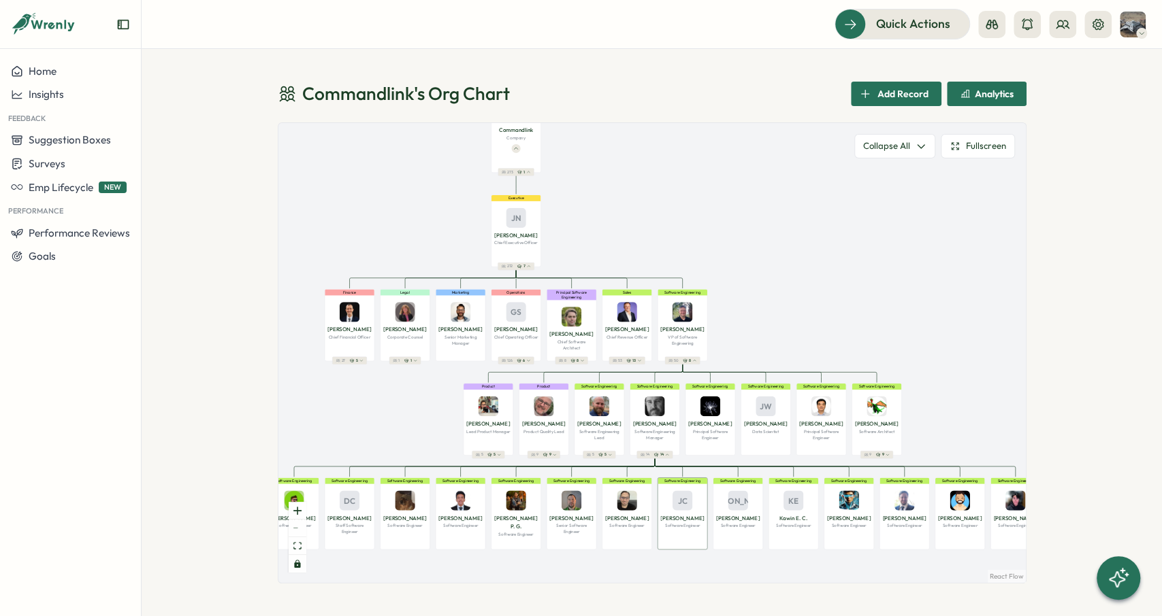
drag, startPoint x: 529, startPoint y: 342, endPoint x: 675, endPoint y: 487, distance: 205.5
click at [675, 484] on div "Software Engineering" at bounding box center [682, 481] width 50 height 6
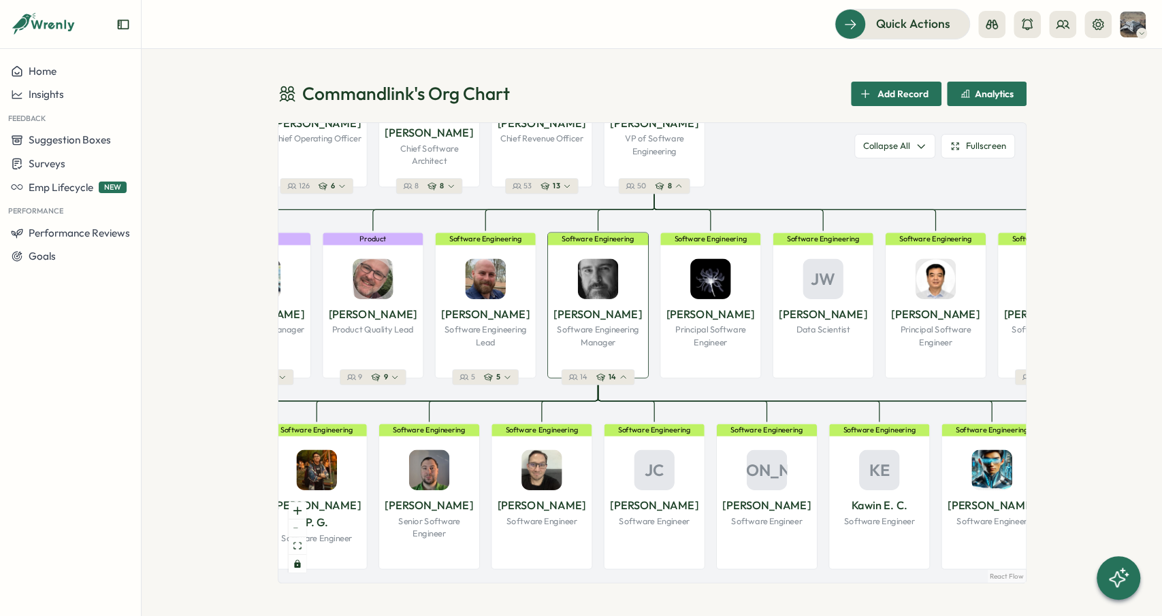
drag, startPoint x: 656, startPoint y: 433, endPoint x: 576, endPoint y: 312, distance: 144.8
click at [576, 312] on div "Chris H. Software Engineering Manager" at bounding box center [597, 327] width 91 height 42
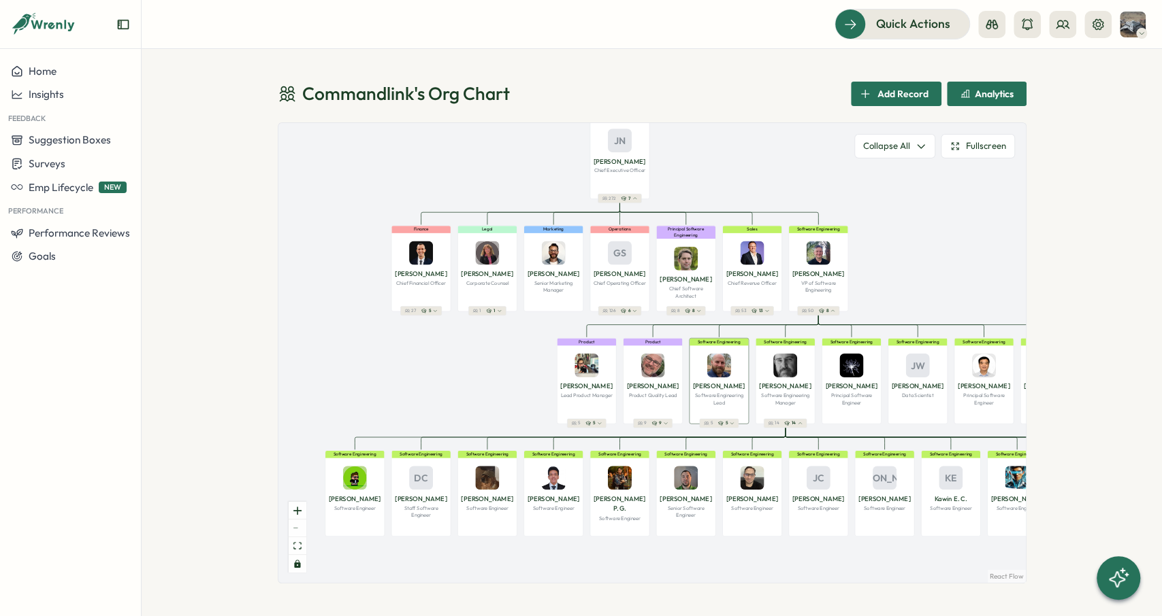
drag, startPoint x: 576, startPoint y: 314, endPoint x: 804, endPoint y: 410, distance: 247.3
click at [812, 406] on div "Chris H. Software Engineering Manager" at bounding box center [785, 393] width 54 height 25
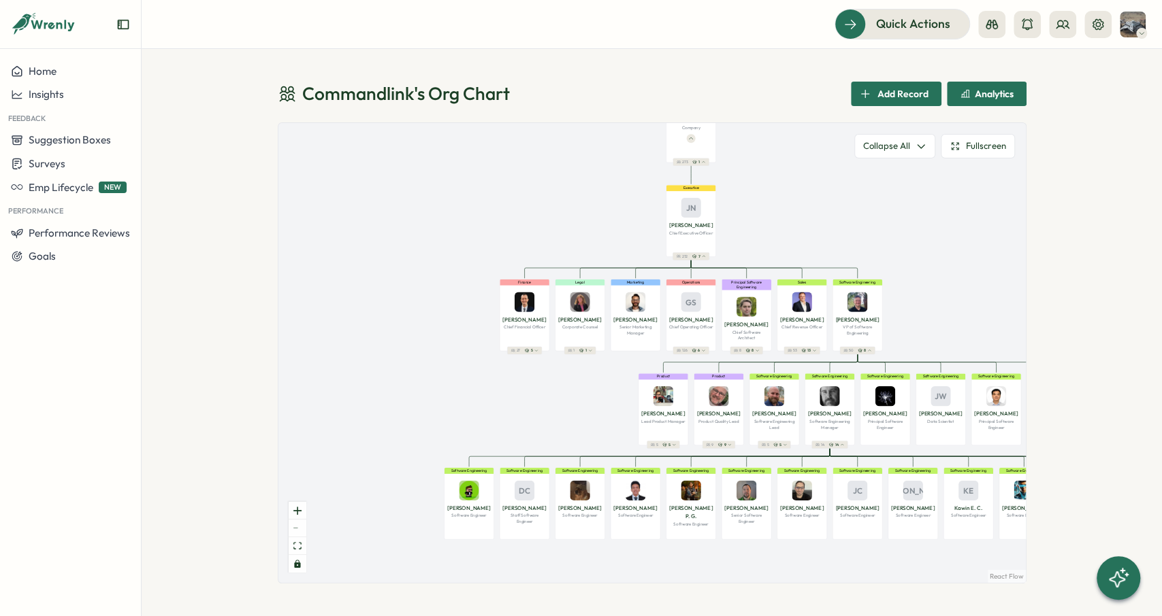
drag, startPoint x: 722, startPoint y: 303, endPoint x: 655, endPoint y: 419, distance: 134.5
click at [721, 341] on div "Keith G. Chief Software Architect" at bounding box center [746, 316] width 50 height 50
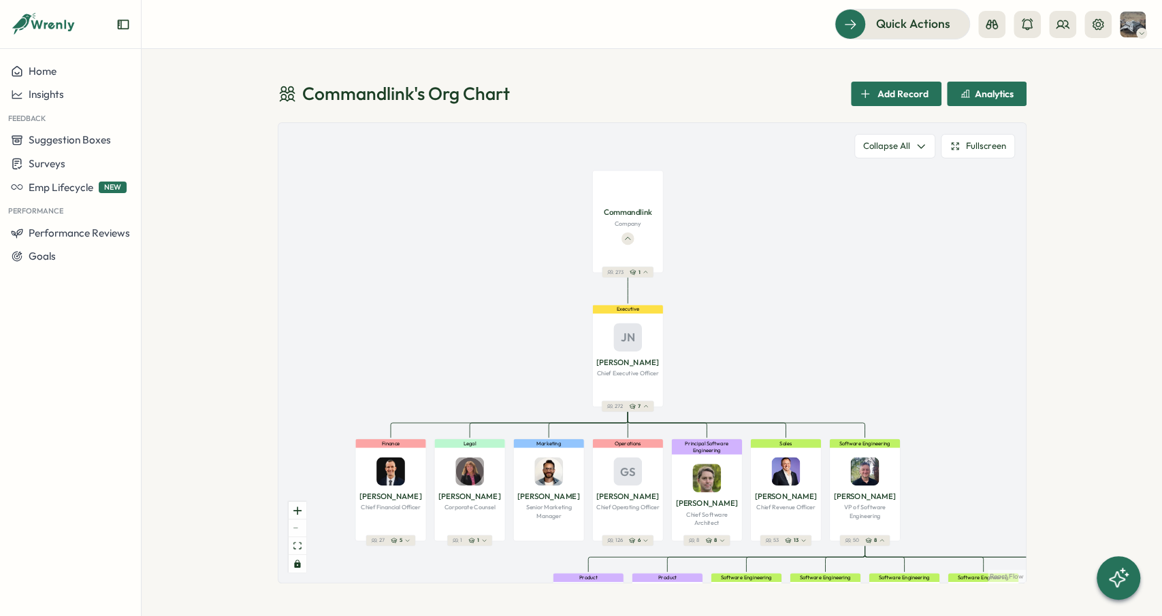
drag, startPoint x: 682, startPoint y: 244, endPoint x: 678, endPoint y: 224, distance: 20.7
click at [678, 224] on div "Commandlink Company 273 1 Executive JN Jason N. Chief Executive Officer 272 7 F…" at bounding box center [651, 353] width 747 height 460
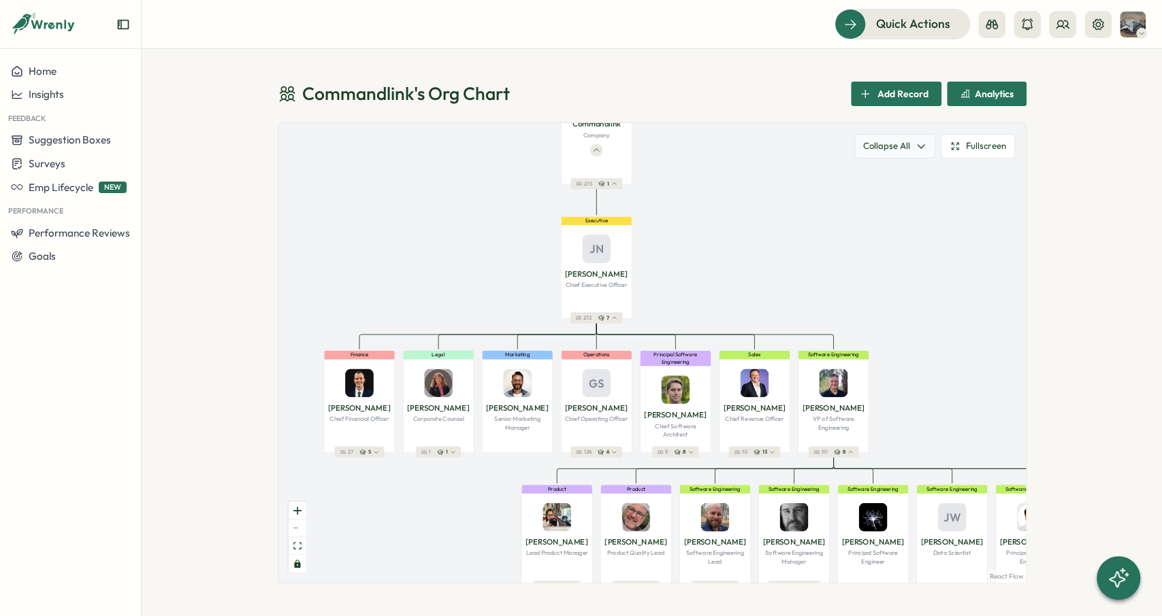
click at [912, 157] on button "Collapse All" at bounding box center [894, 146] width 81 height 24
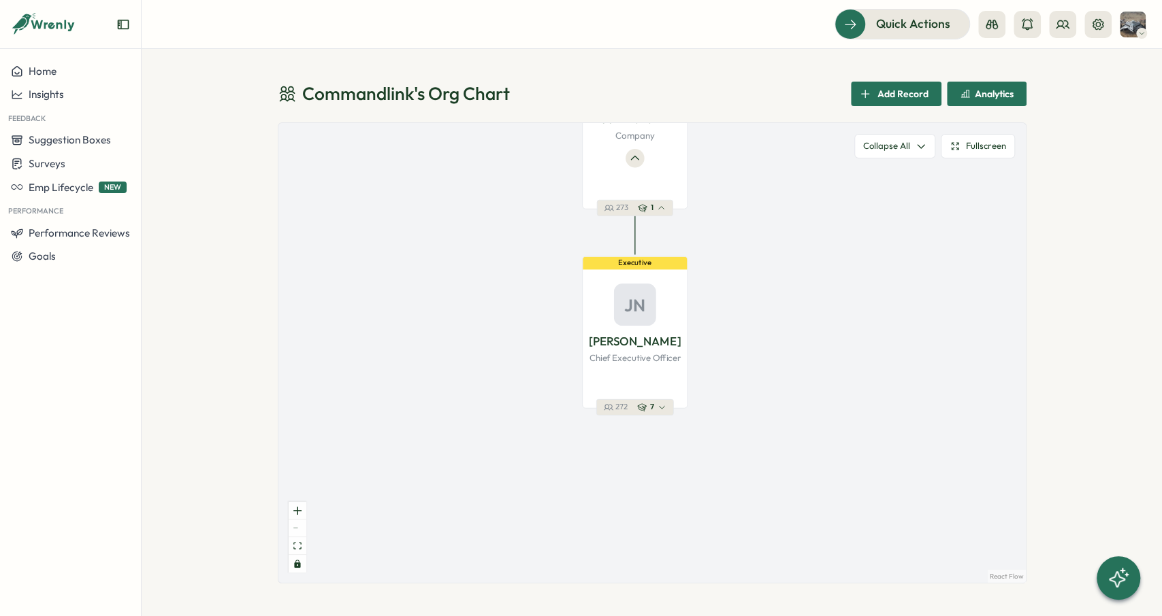
drag, startPoint x: 745, startPoint y: 349, endPoint x: 721, endPoint y: 246, distance: 105.5
click at [721, 246] on div "Commandlink Company 273 1 Executive JN Jason N. Chief Executive Officer 272 7" at bounding box center [651, 353] width 747 height 460
click at [653, 205] on div "1" at bounding box center [651, 208] width 28 height 10
click at [653, 205] on div "1" at bounding box center [651, 207] width 28 height 10
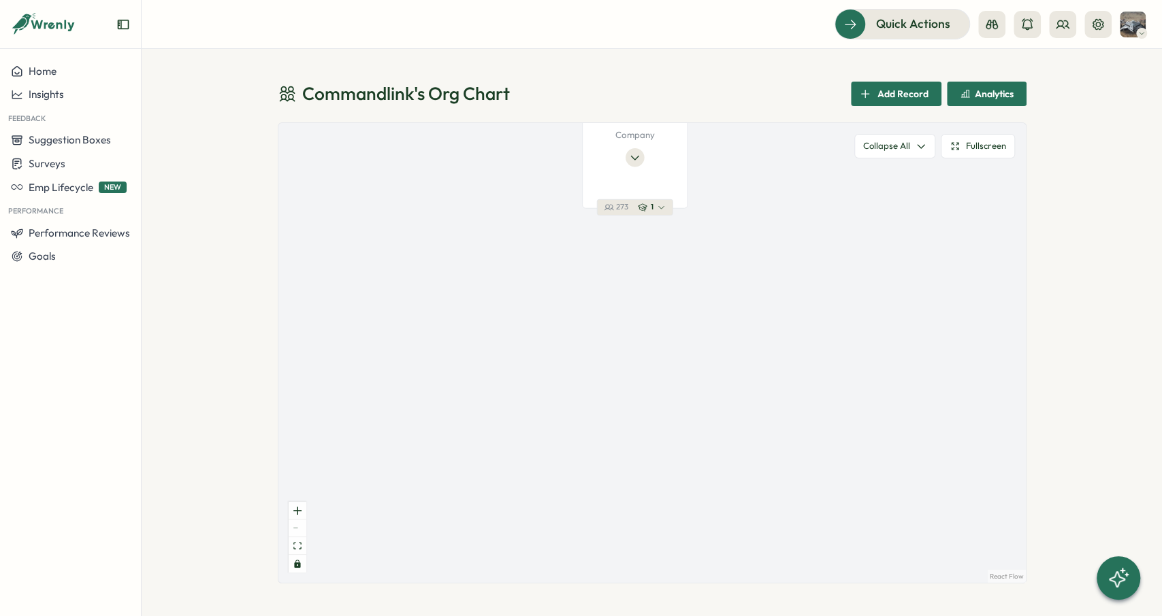
click at [650, 218] on div "Commandlink Company 273 1" at bounding box center [651, 353] width 747 height 460
click at [653, 209] on div "1" at bounding box center [651, 207] width 28 height 10
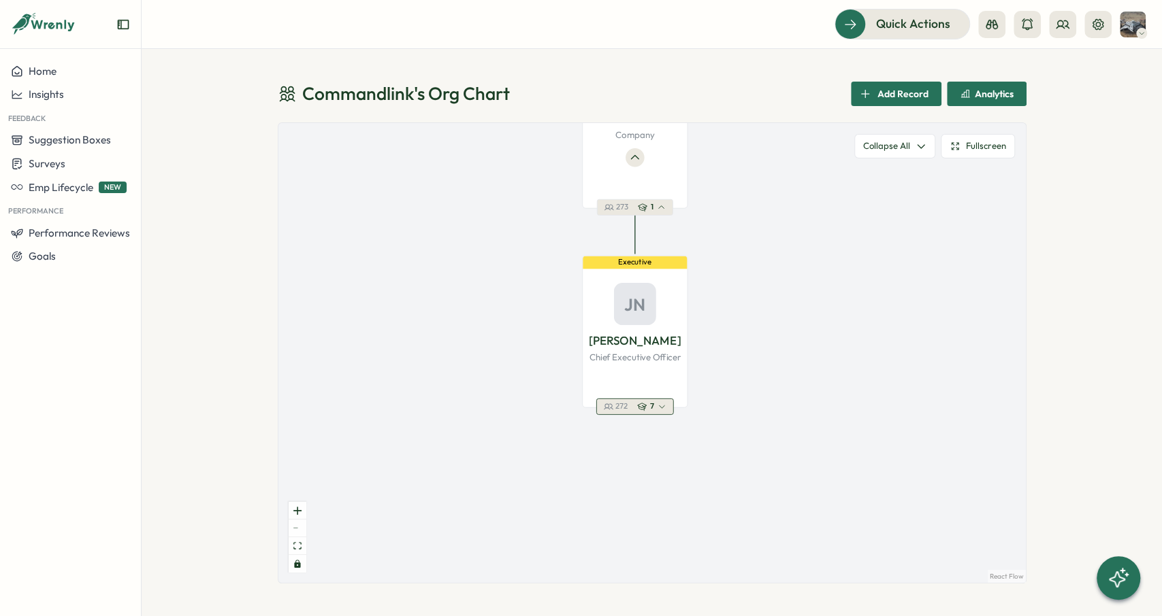
click at [659, 413] on button "272 7" at bounding box center [634, 407] width 78 height 16
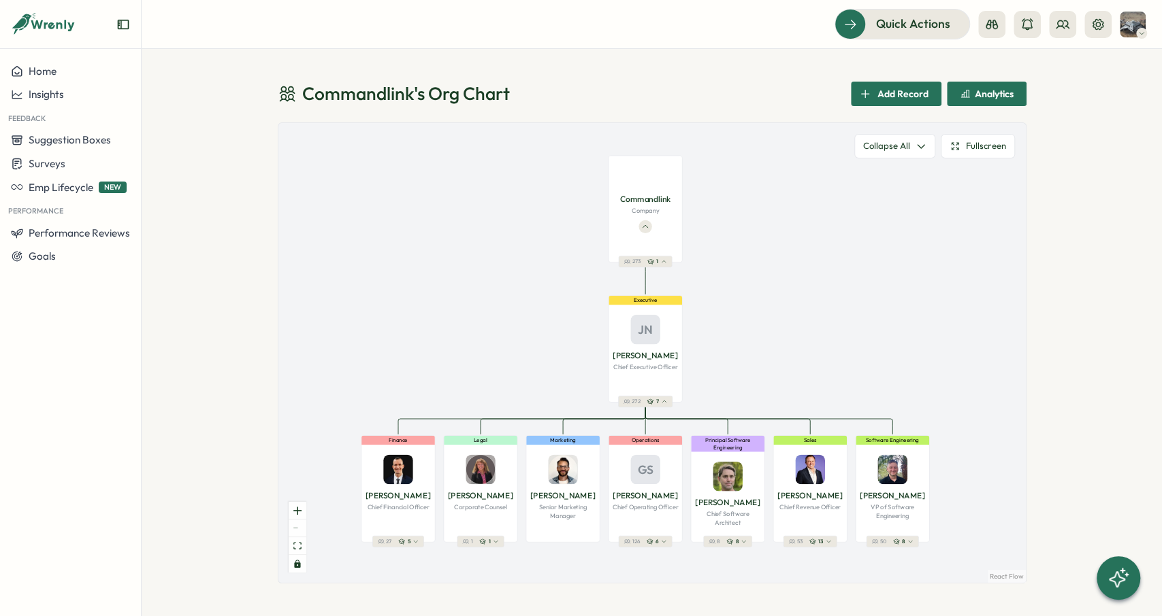
drag, startPoint x: 756, startPoint y: 282, endPoint x: 738, endPoint y: 278, distance: 18.7
click at [732, 310] on div "Commandlink Company 273 1 Executive JN Jason N. Chief Executive Officer 272 7 F…" at bounding box center [651, 353] width 747 height 460
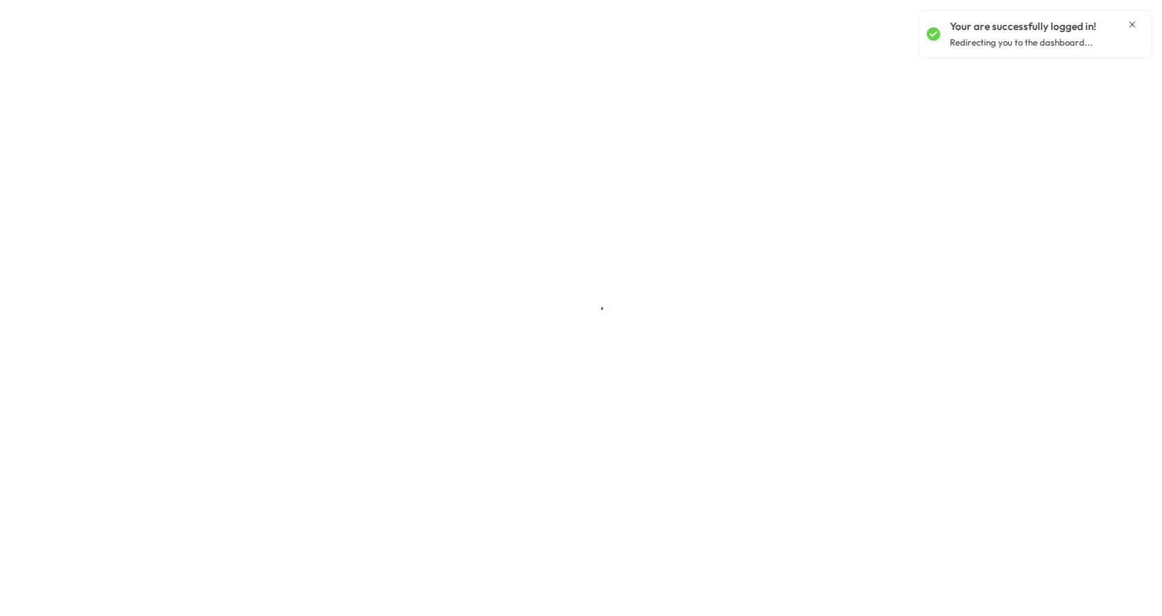
click at [1129, 22] on icon "Close notification" at bounding box center [1132, 24] width 6 height 6
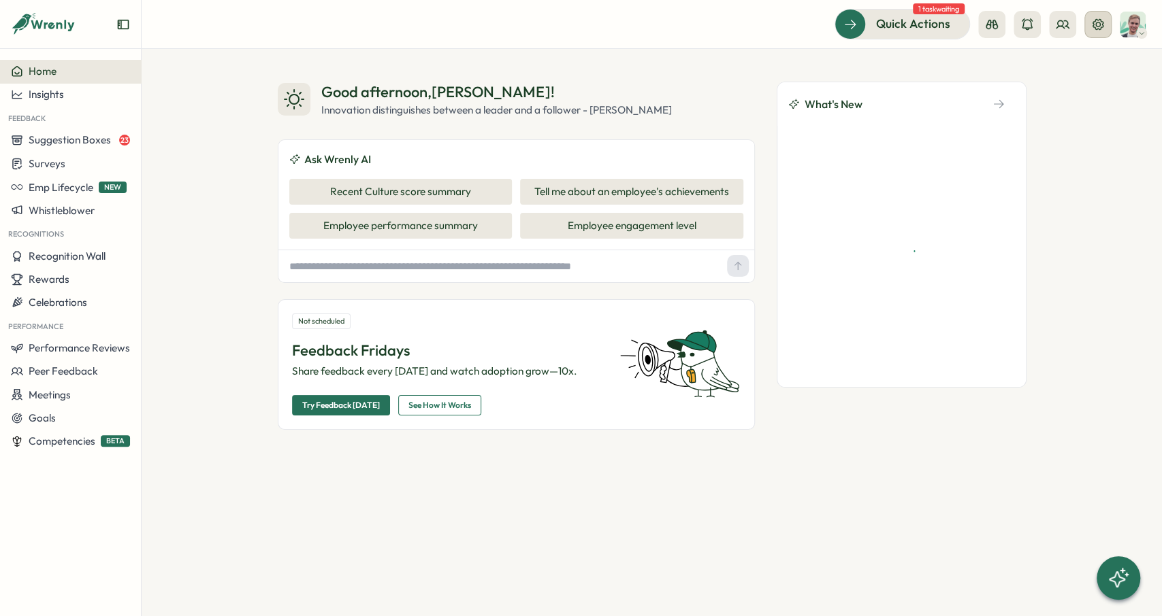
click at [1096, 25] on icon at bounding box center [1098, 25] width 14 height 14
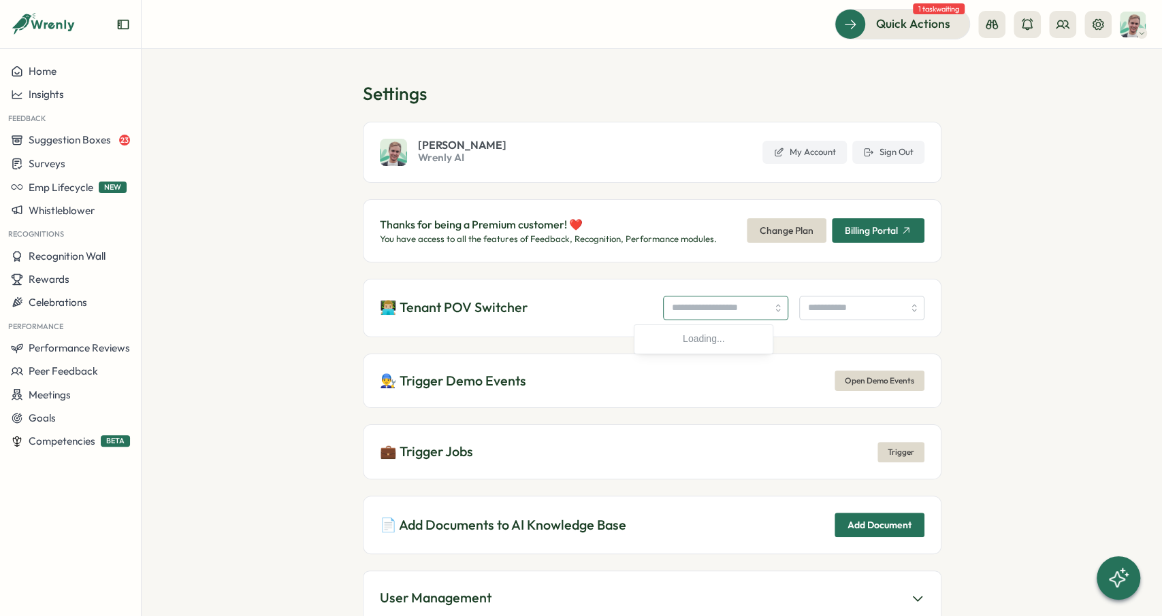
click at [723, 310] on input "search" at bounding box center [725, 308] width 125 height 24
type input "**********"
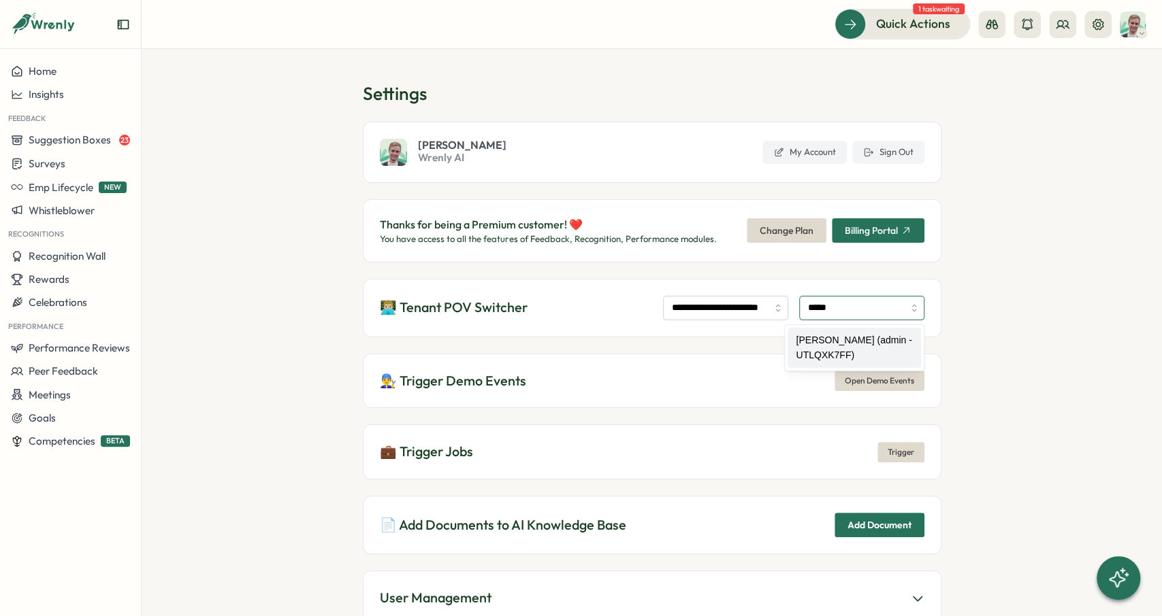
type input "**********"
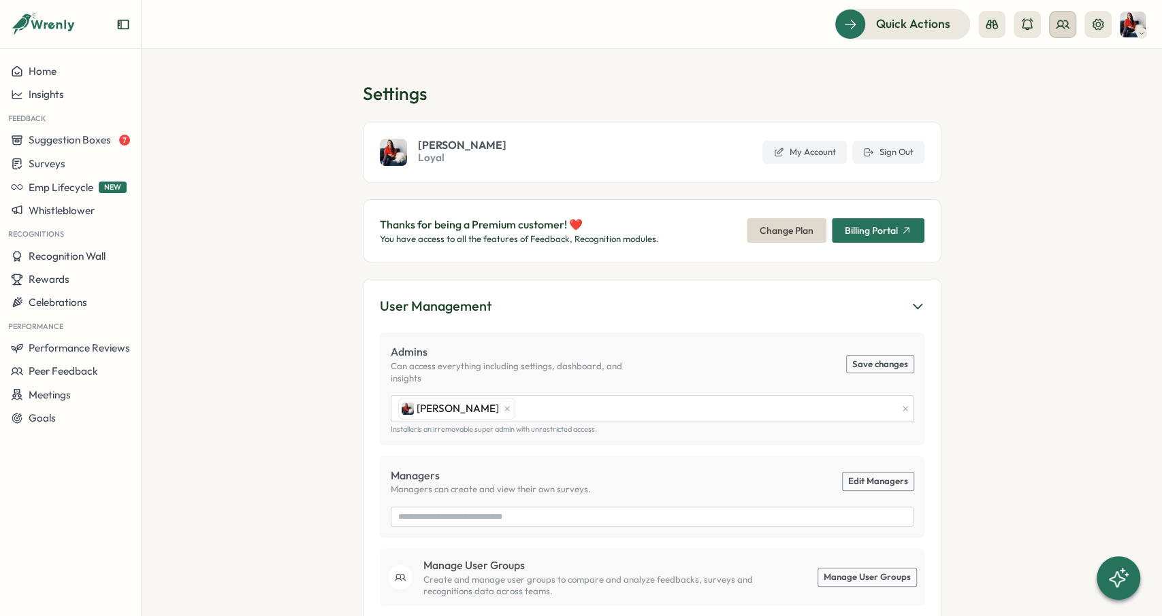
click at [1054, 22] on button at bounding box center [1062, 24] width 27 height 27
click at [1057, 84] on div "User Groups" at bounding box center [1062, 93] width 102 height 26
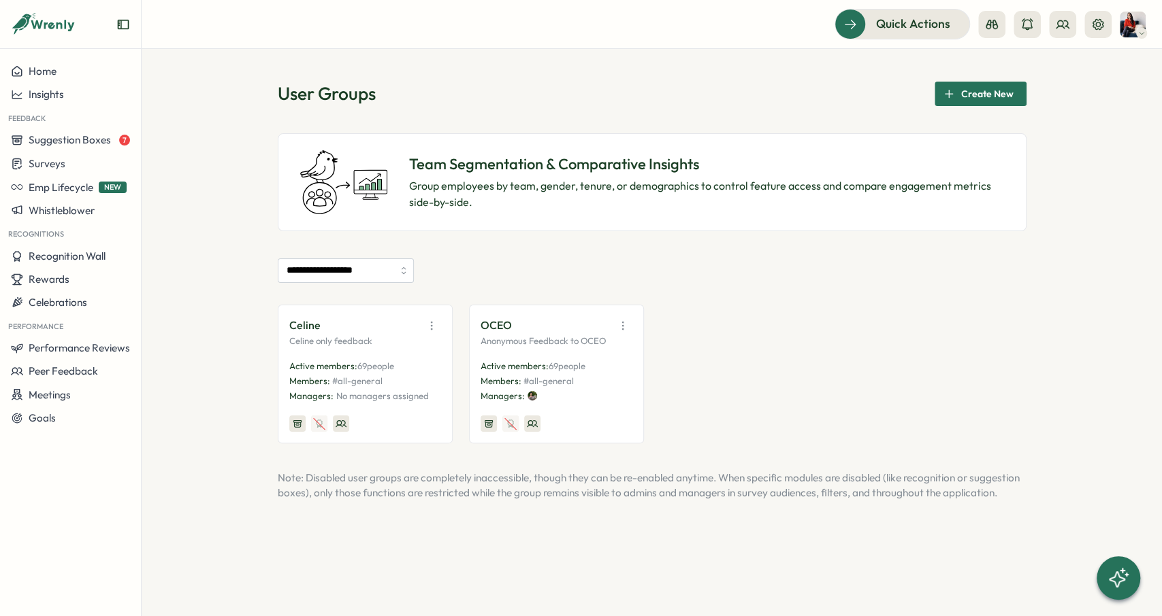
click at [617, 320] on icon "button" at bounding box center [623, 326] width 14 height 14
click at [594, 375] on button "Edit" at bounding box center [588, 378] width 86 height 23
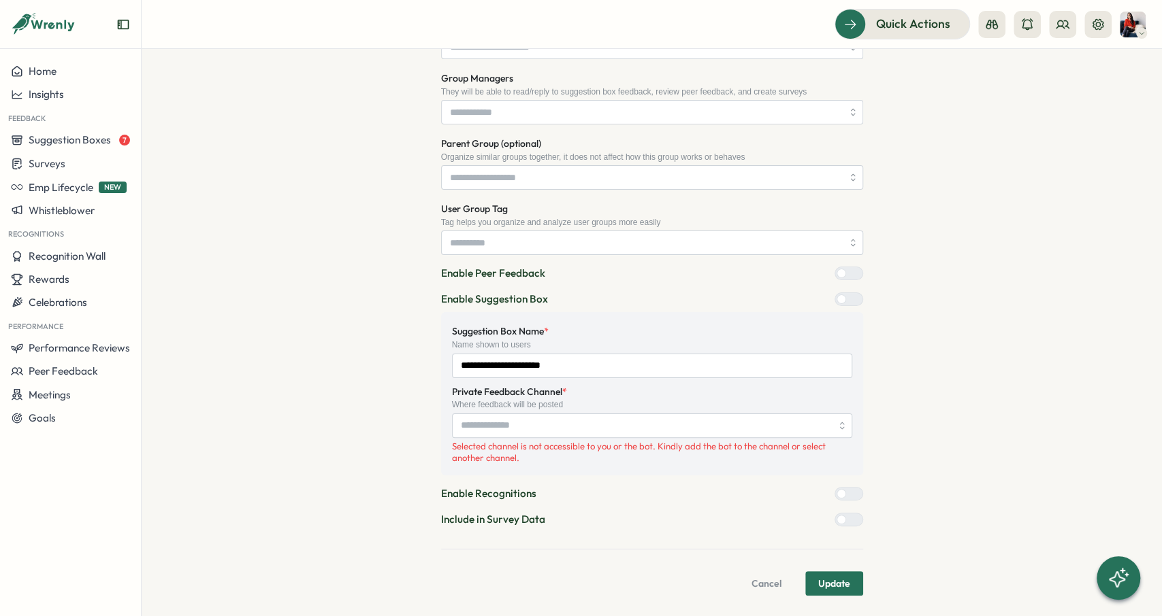
scroll to position [369, 0]
drag, startPoint x: 674, startPoint y: 369, endPoint x: 309, endPoint y: 372, distance: 364.7
click at [452, 375] on input "**********" at bounding box center [652, 366] width 400 height 24
click at [309, 372] on div "**********" at bounding box center [651, 164] width 976 height 866
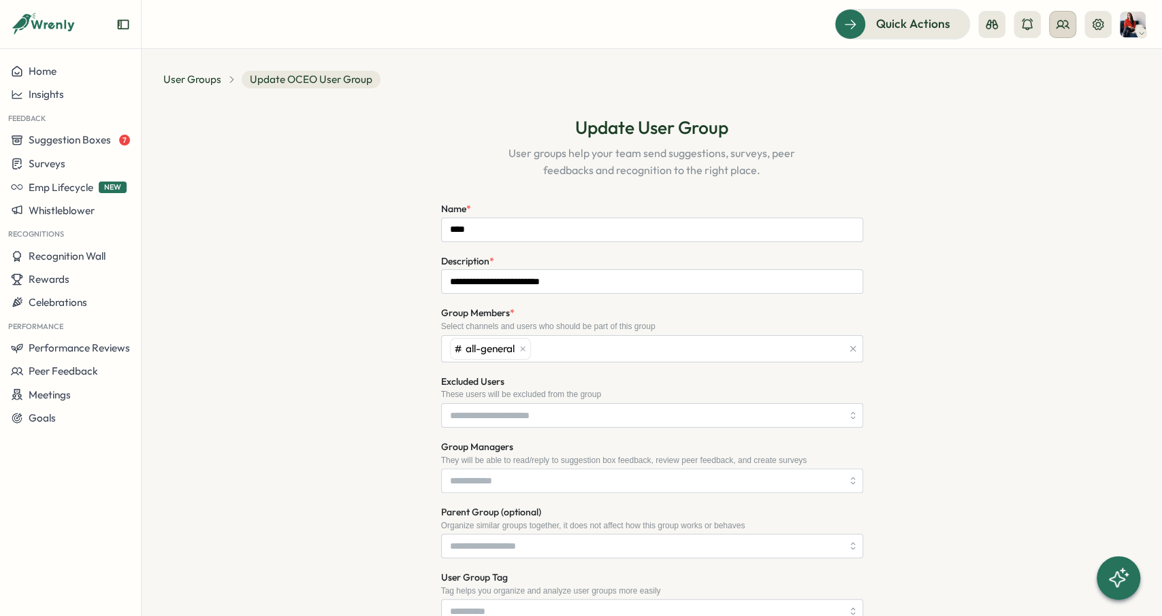
scroll to position [0, 0]
click at [1058, 22] on icon at bounding box center [1062, 25] width 14 height 14
click at [1063, 63] on div "Org Members" at bounding box center [1062, 67] width 86 height 15
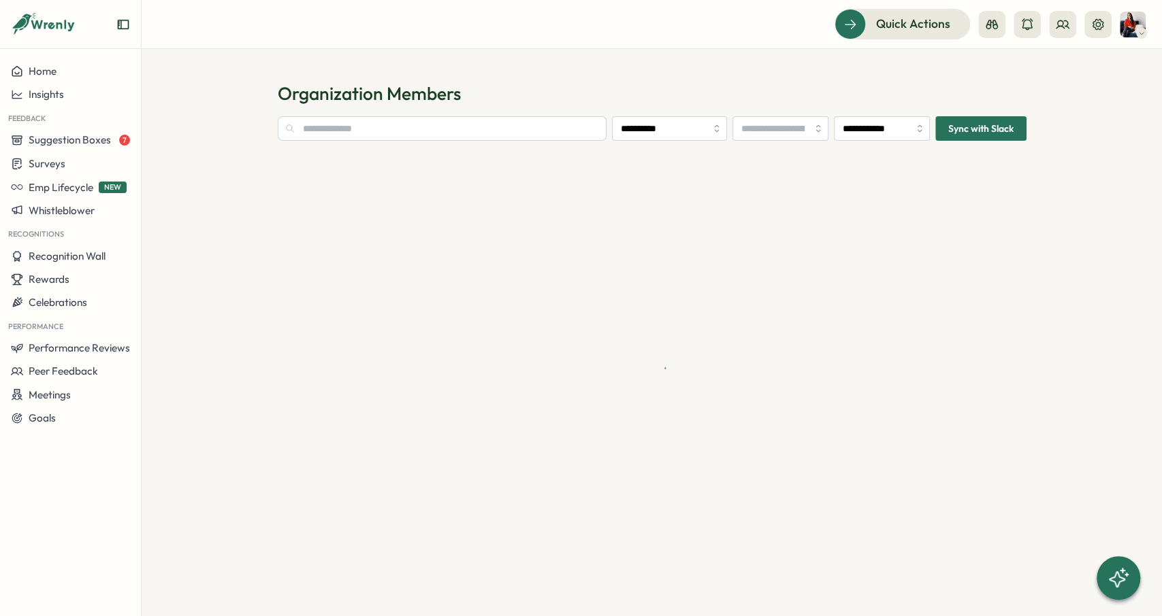
type input "**********"
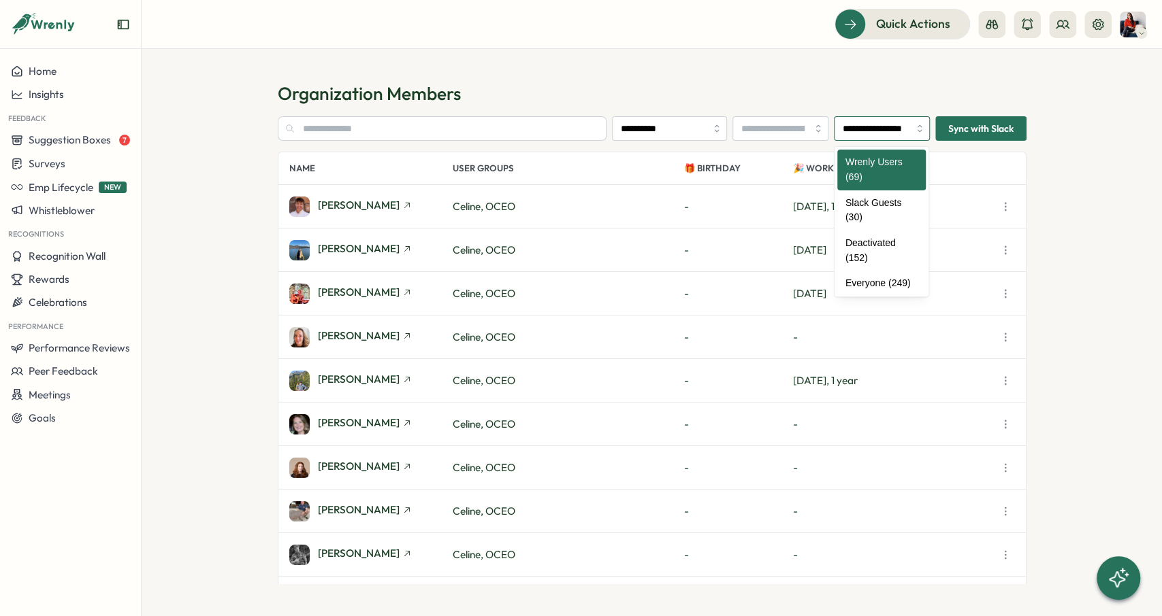
click at [890, 122] on input "**********" at bounding box center [882, 128] width 96 height 24
click at [902, 92] on h1 "Organization Members" at bounding box center [652, 94] width 749 height 24
click at [895, 125] on input "**********" at bounding box center [882, 128] width 96 height 24
click at [912, 99] on h1 "Organization Members" at bounding box center [652, 94] width 749 height 24
